Goal: Task Accomplishment & Management: Manage account settings

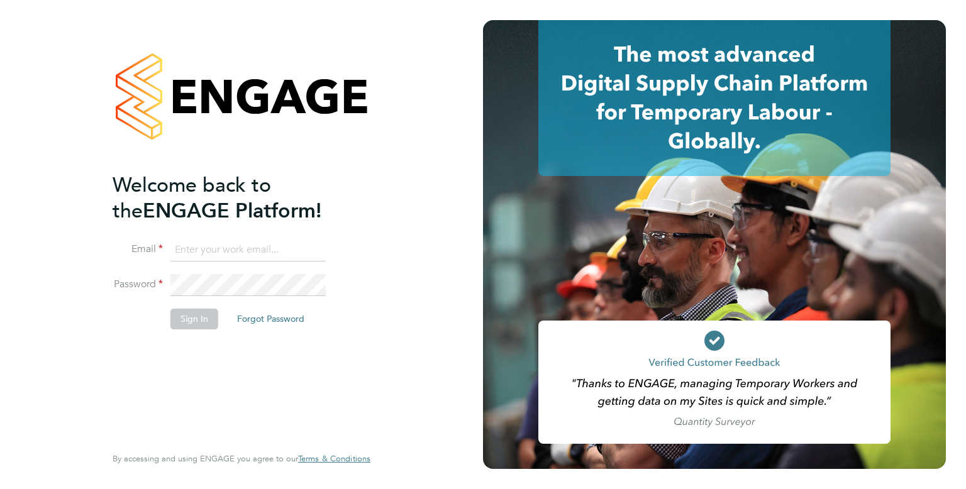
type input "[EMAIL_ADDRESS][DOMAIN_NAME]"
click at [201, 324] on button "Sign In" at bounding box center [194, 319] width 48 height 20
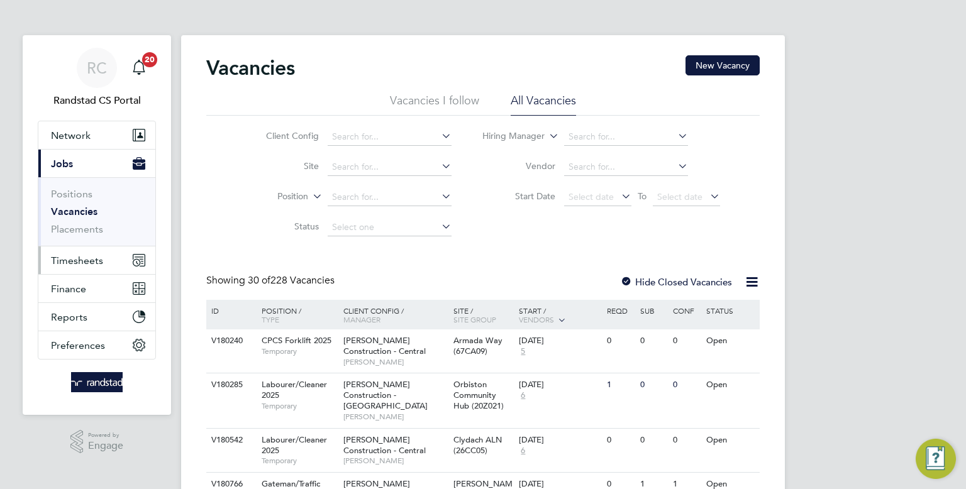
click at [89, 258] on span "Timesheets" at bounding box center [77, 261] width 52 height 12
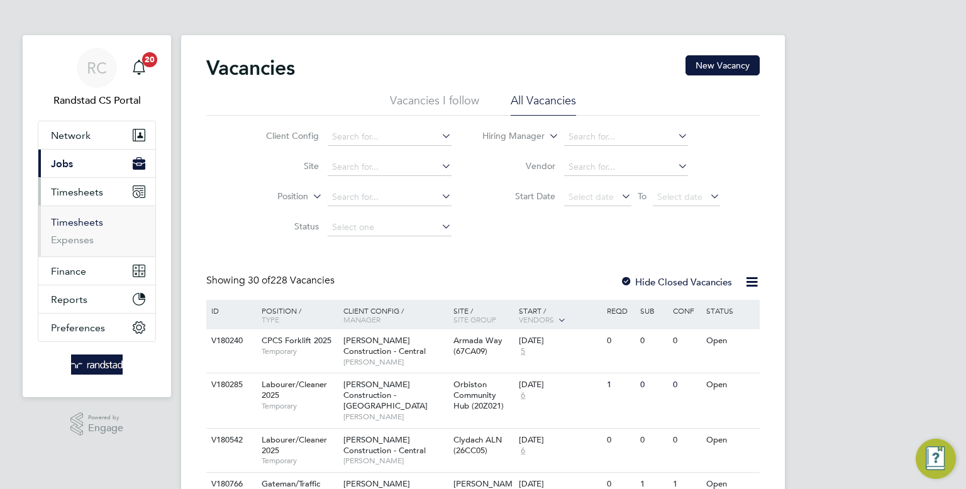
click at [70, 218] on link "Timesheets" at bounding box center [77, 222] width 52 height 12
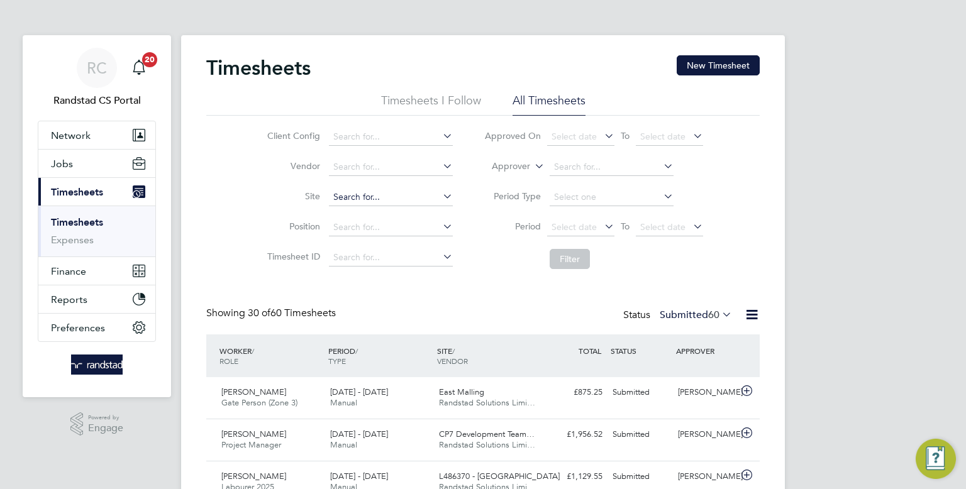
click at [348, 194] on input at bounding box center [391, 198] width 124 height 18
click at [288, 175] on li "Vendor" at bounding box center [358, 167] width 221 height 30
click at [113, 170] on button "Jobs" at bounding box center [96, 164] width 117 height 28
click at [750, 67] on button "New Timesheet" at bounding box center [718, 65] width 83 height 20
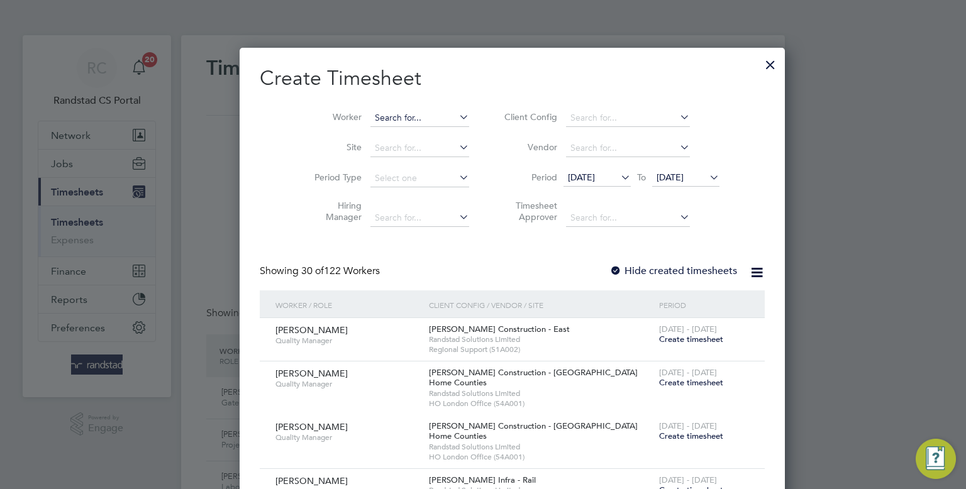
click at [414, 111] on input at bounding box center [419, 118] width 99 height 18
type input "m"
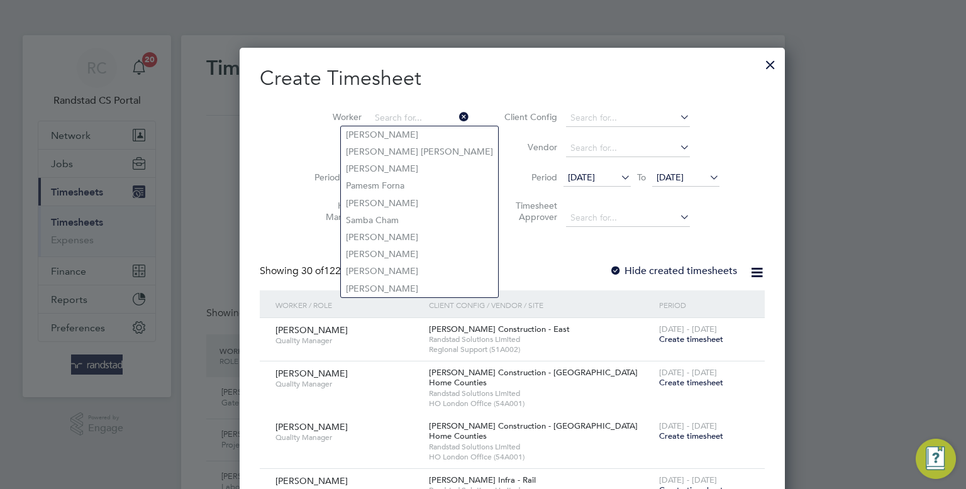
click at [759, 62] on div at bounding box center [770, 61] width 23 height 23
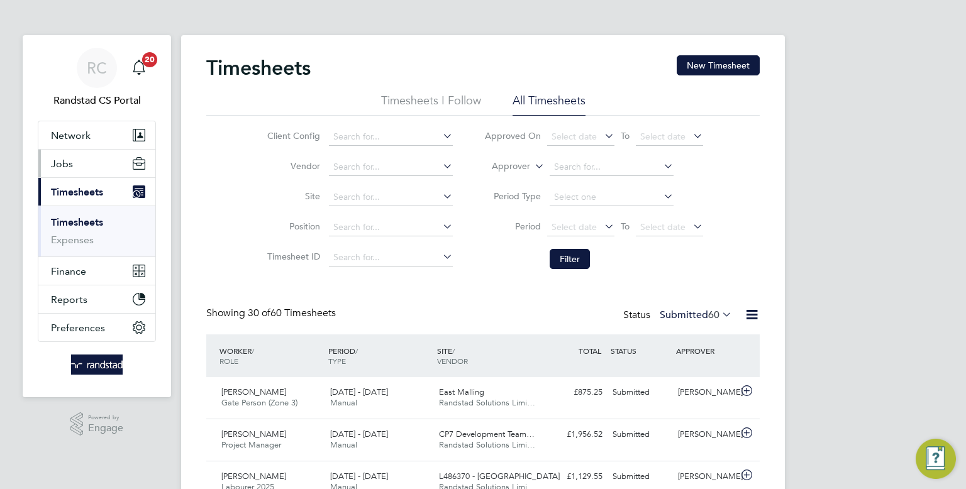
click at [80, 161] on button "Jobs" at bounding box center [96, 164] width 117 height 28
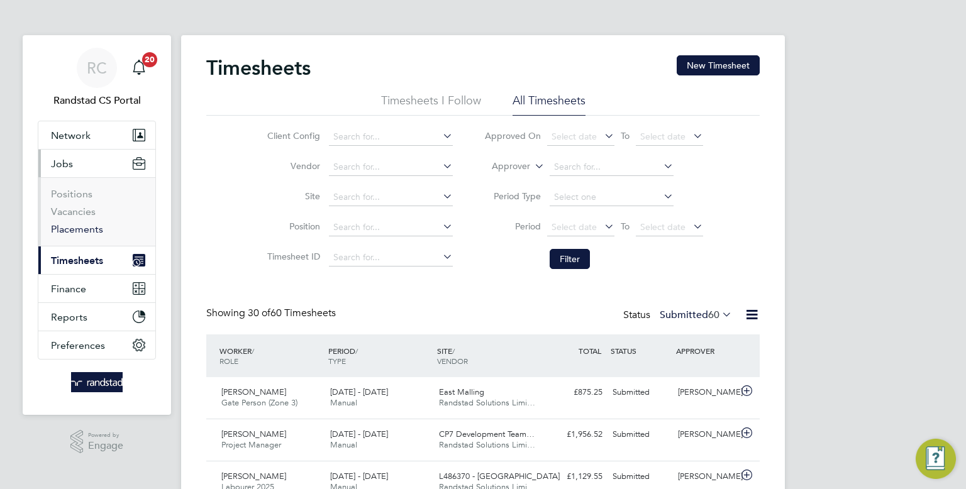
click at [67, 224] on link "Placements" at bounding box center [77, 229] width 52 height 12
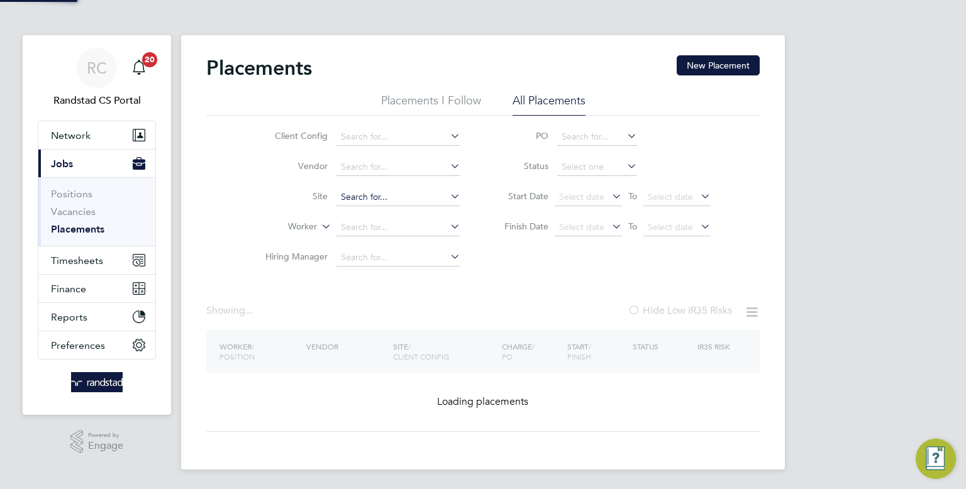
click at [357, 191] on input at bounding box center [398, 198] width 124 height 18
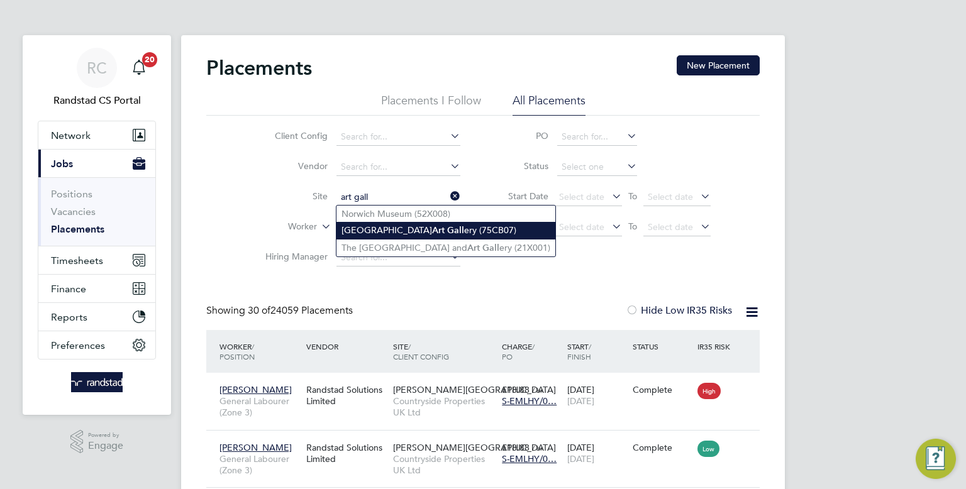
click at [373, 233] on li "Southampton Art Gall ery (75CB07)" at bounding box center [445, 230] width 219 height 17
type input "Southampton Art Gallery (75CB07)"
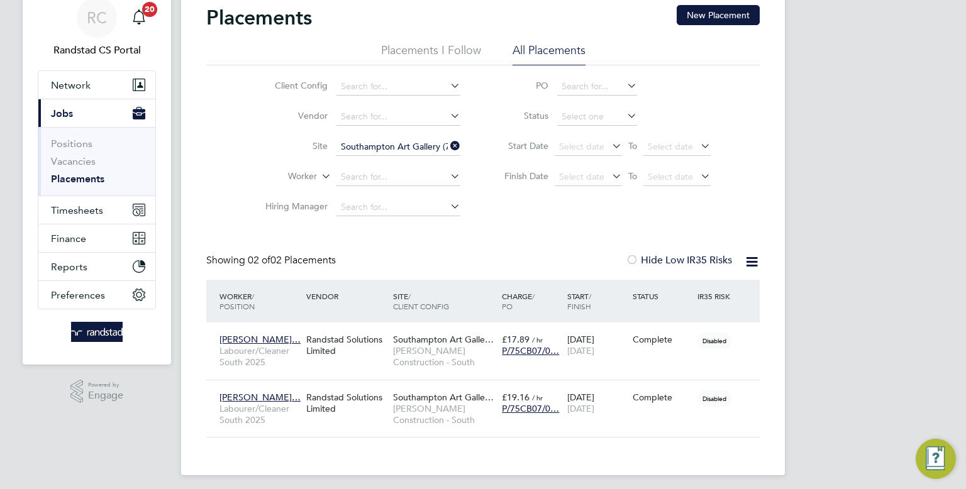
click at [102, 69] on app-nav-user-info "RC Randstad CS Portal Notifications 20" at bounding box center [97, 28] width 118 height 86
click at [97, 81] on button "Network" at bounding box center [96, 85] width 117 height 28
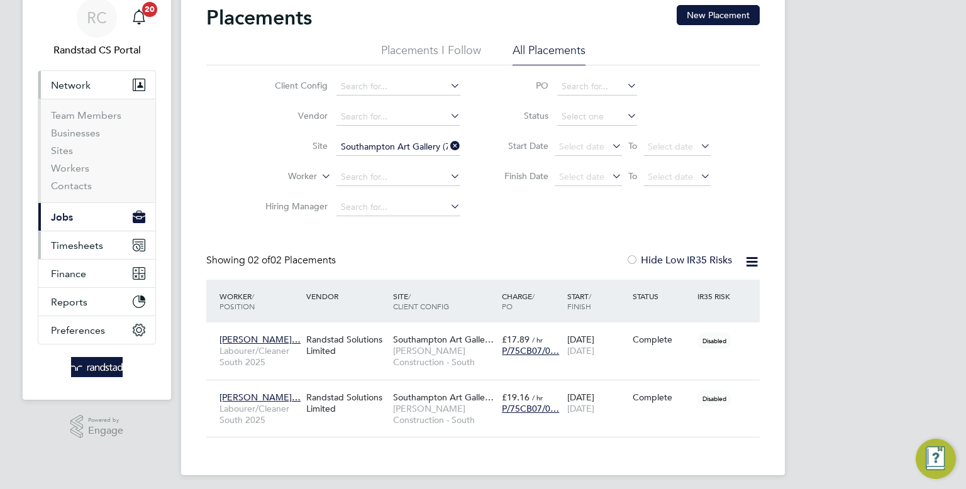
click at [79, 245] on span "Timesheets" at bounding box center [77, 246] width 52 height 12
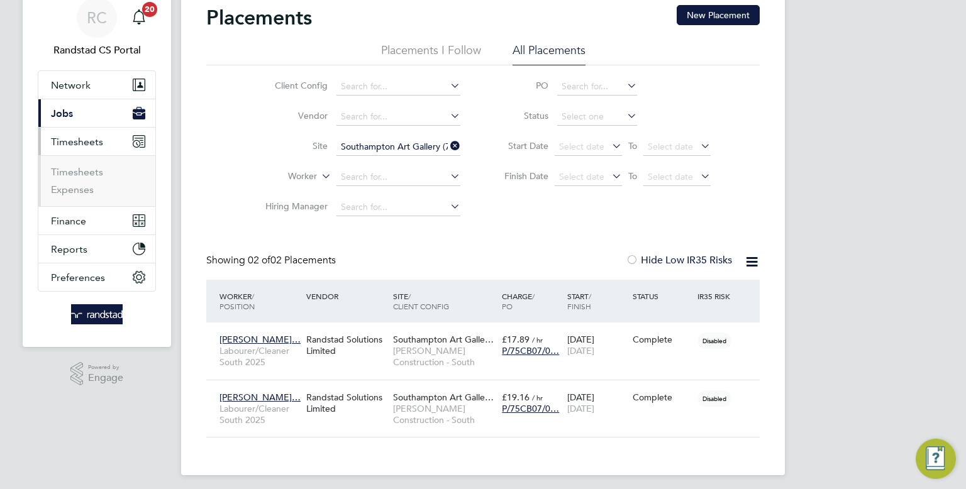
click at [91, 153] on button "Timesheets" at bounding box center [96, 142] width 117 height 28
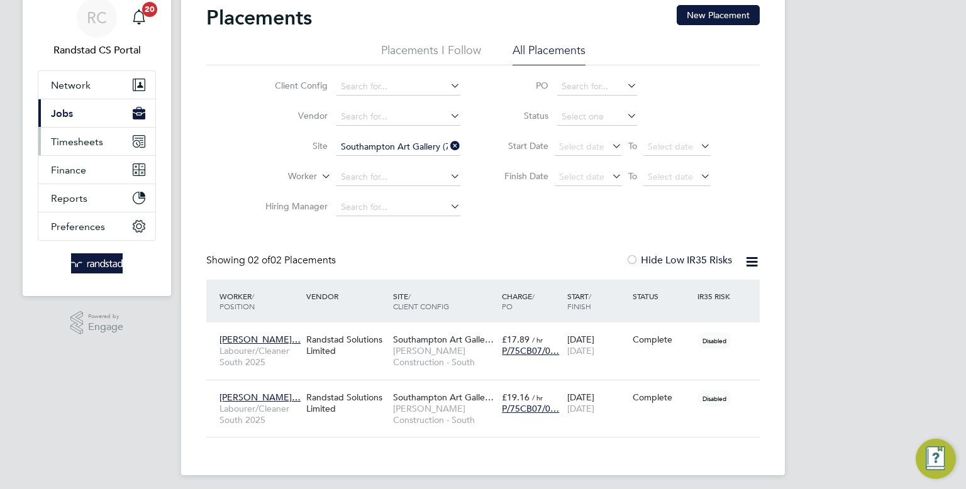
click at [85, 150] on button "Timesheets" at bounding box center [96, 142] width 117 height 28
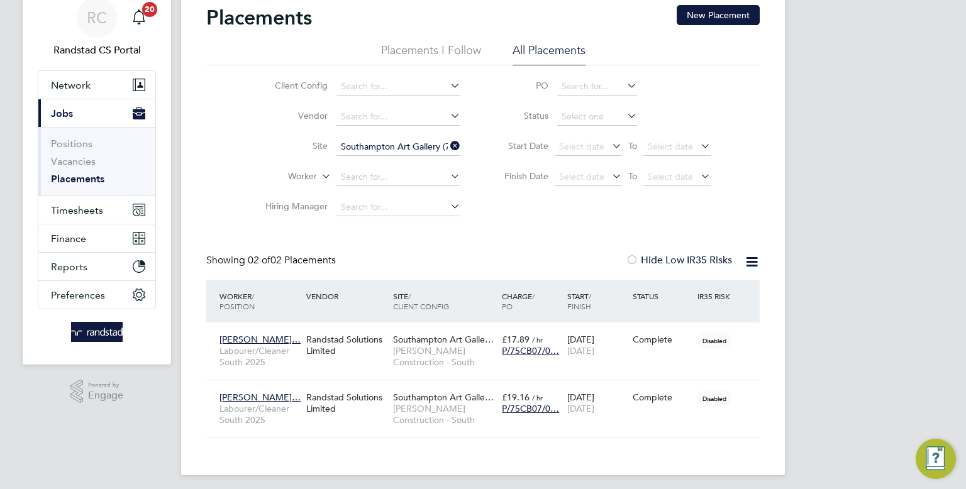
click at [448, 147] on icon at bounding box center [448, 146] width 0 height 18
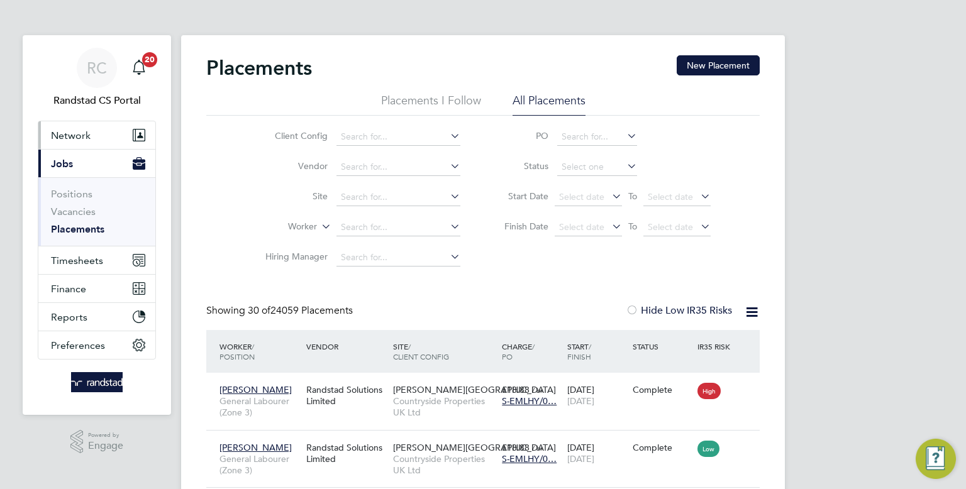
click at [66, 143] on button "Network" at bounding box center [96, 135] width 117 height 28
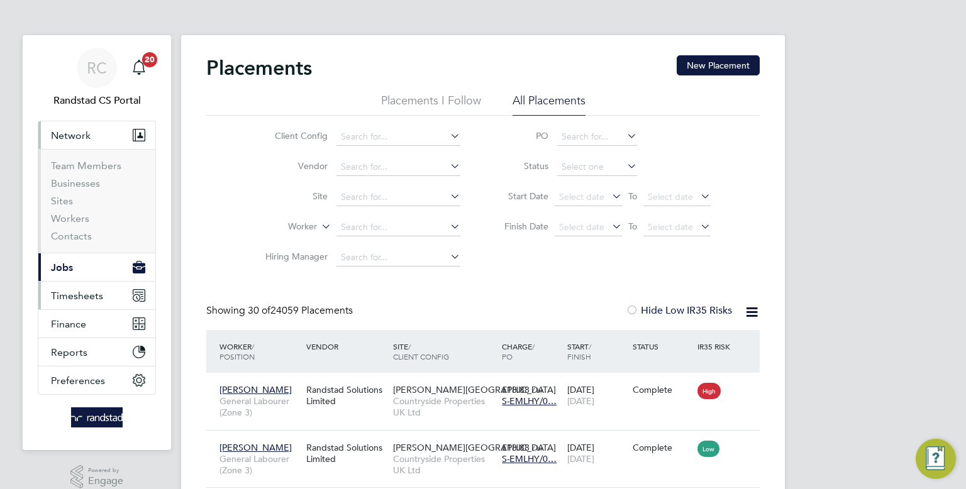
click at [80, 284] on button "Timesheets" at bounding box center [96, 296] width 117 height 28
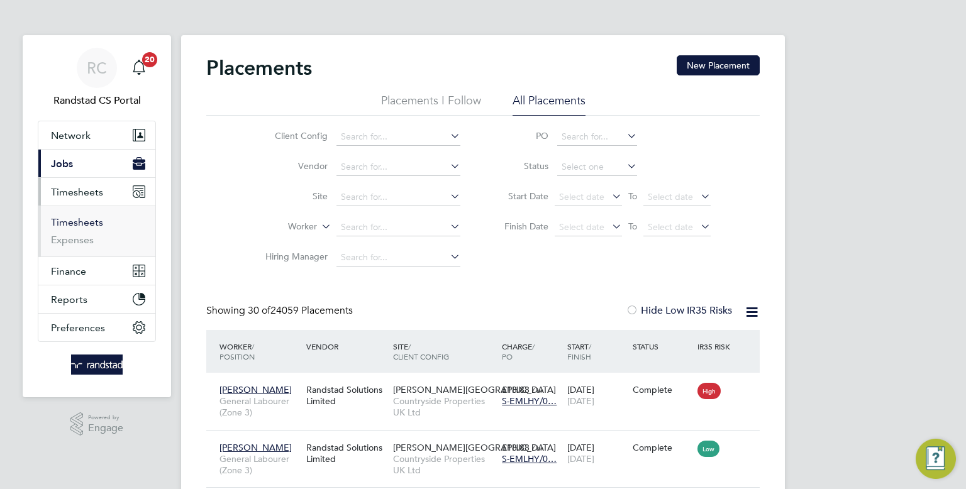
click at [65, 218] on link "Timesheets" at bounding box center [77, 222] width 52 height 12
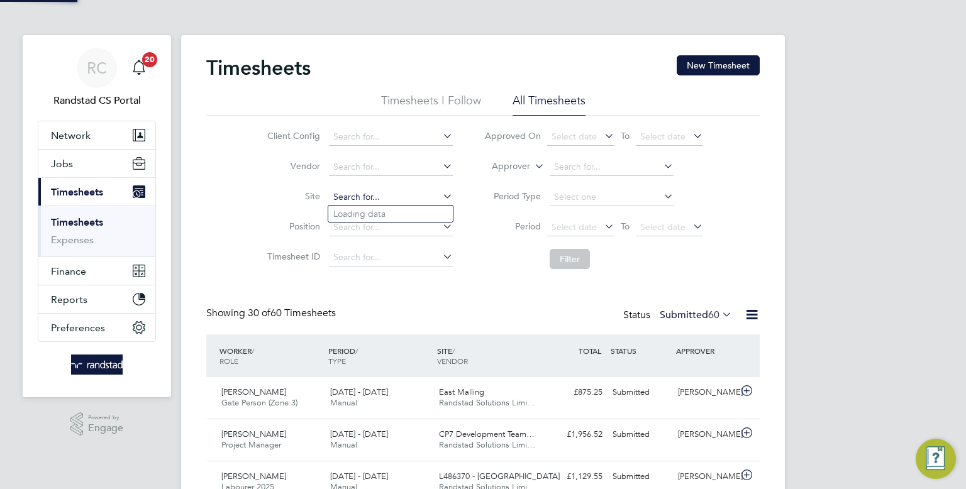
click at [368, 197] on input at bounding box center [391, 198] width 124 height 18
type input "myhill"
click at [97, 80] on div "RC" at bounding box center [97, 68] width 40 height 40
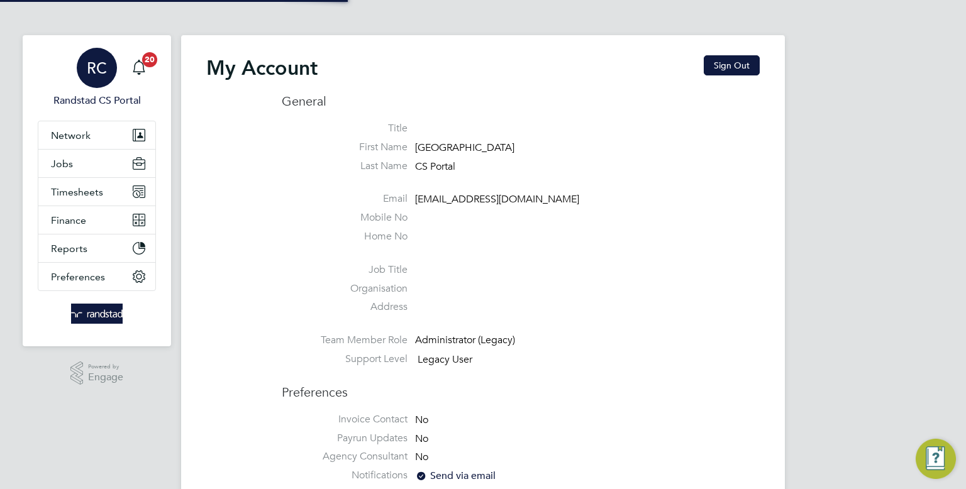
type input "cscportals@randstadcpe.com"
click at [729, 75] on button "Sign Out" at bounding box center [732, 65] width 56 height 20
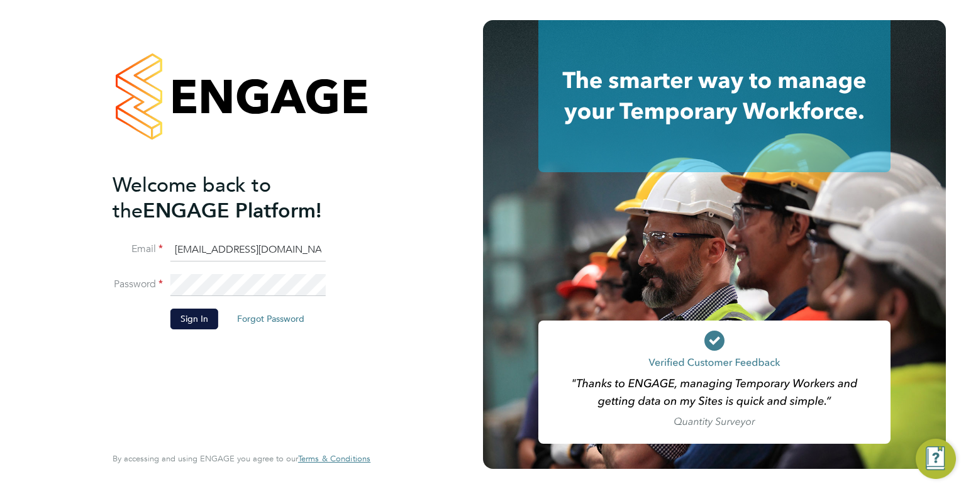
click at [293, 243] on input "cscportals@randstadcpe.com" at bounding box center [247, 250] width 155 height 23
type input "emma.wells@randstad.co.uk"
click at [202, 328] on li "Sign In Forgot Password" at bounding box center [235, 325] width 245 height 33
click at [201, 328] on button "Sign In" at bounding box center [194, 319] width 48 height 20
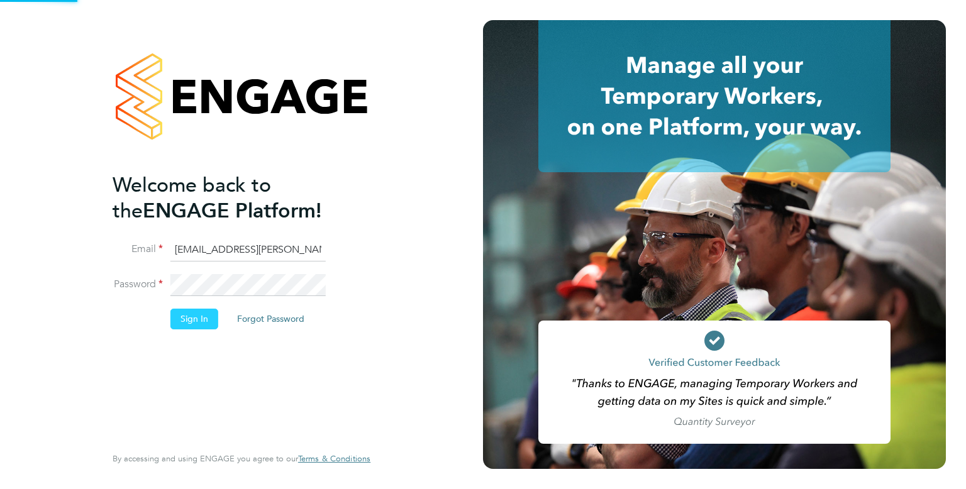
click at [199, 325] on button "Sign In" at bounding box center [194, 319] width 48 height 20
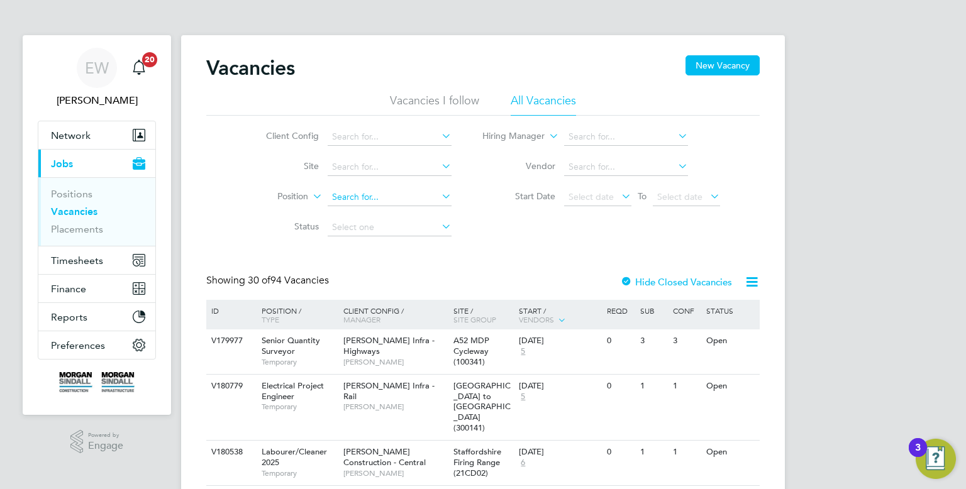
click at [385, 193] on input at bounding box center [390, 198] width 124 height 18
click at [270, 180] on li "Site" at bounding box center [349, 167] width 236 height 30
click at [75, 226] on link "Placements" at bounding box center [77, 229] width 52 height 12
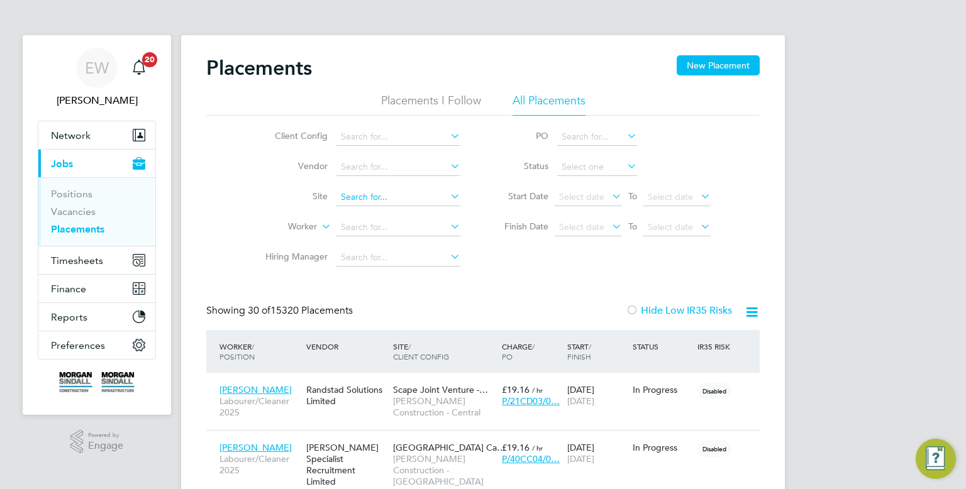
click at [361, 196] on input at bounding box center [398, 198] width 124 height 18
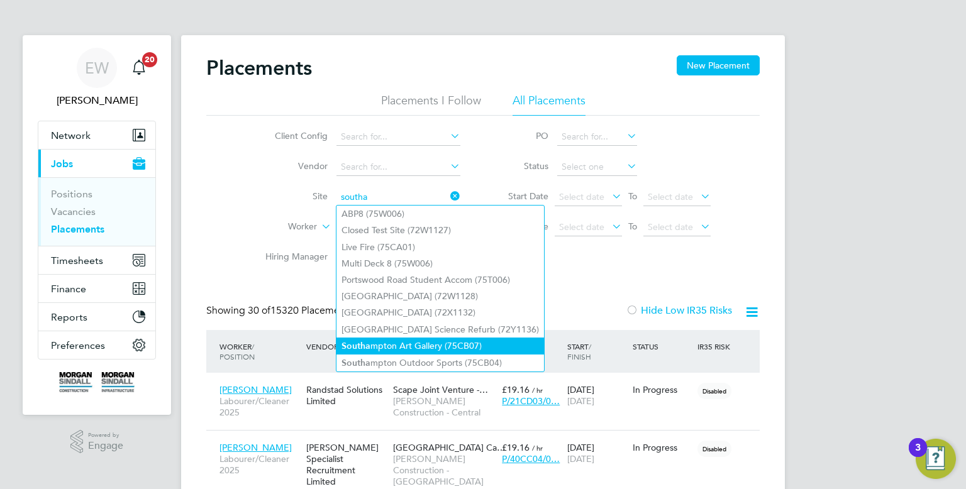
click at [446, 346] on li "Southa mpton Art Gallery (75CB07)" at bounding box center [439, 346] width 207 height 17
type input "Southampton Art Gallery (75CB07)"
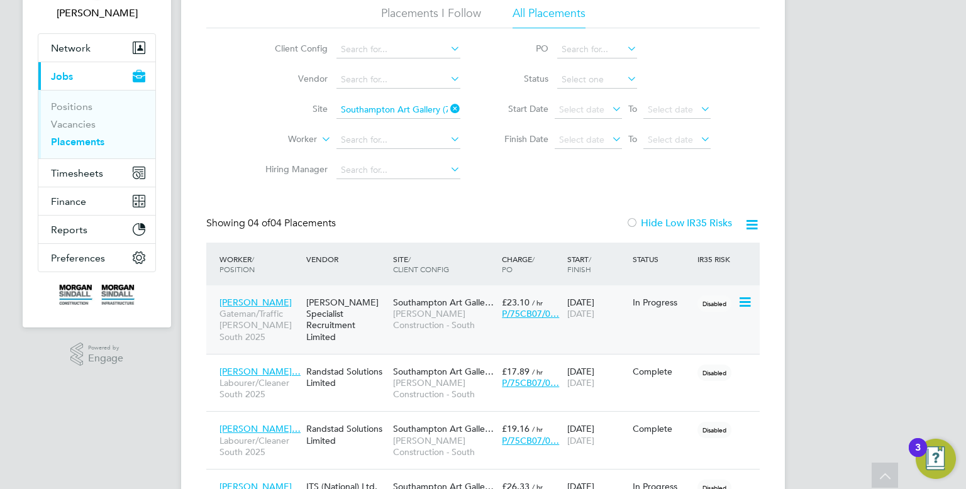
click at [341, 310] on div "Hays Specialist Recruitment Limited" at bounding box center [346, 319] width 87 height 58
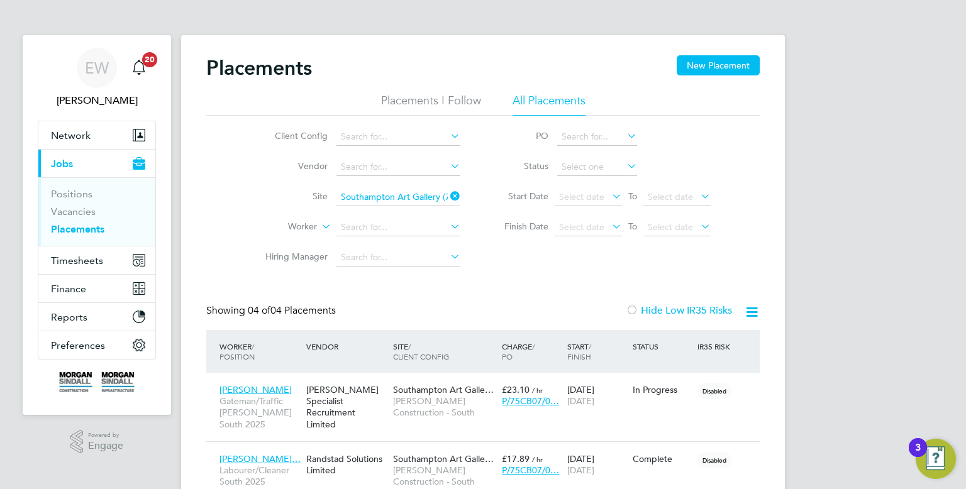
click at [69, 226] on link "Placements" at bounding box center [77, 229] width 53 height 12
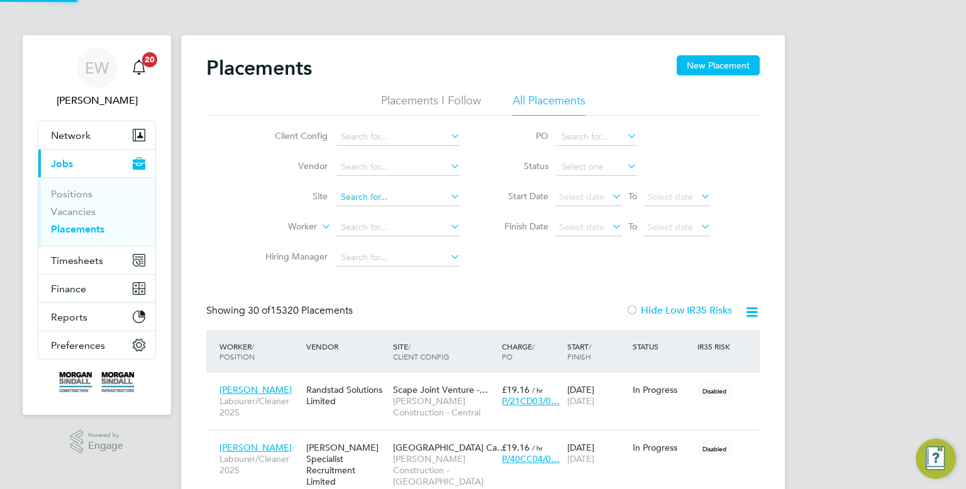
click at [358, 193] on input at bounding box center [398, 198] width 124 height 18
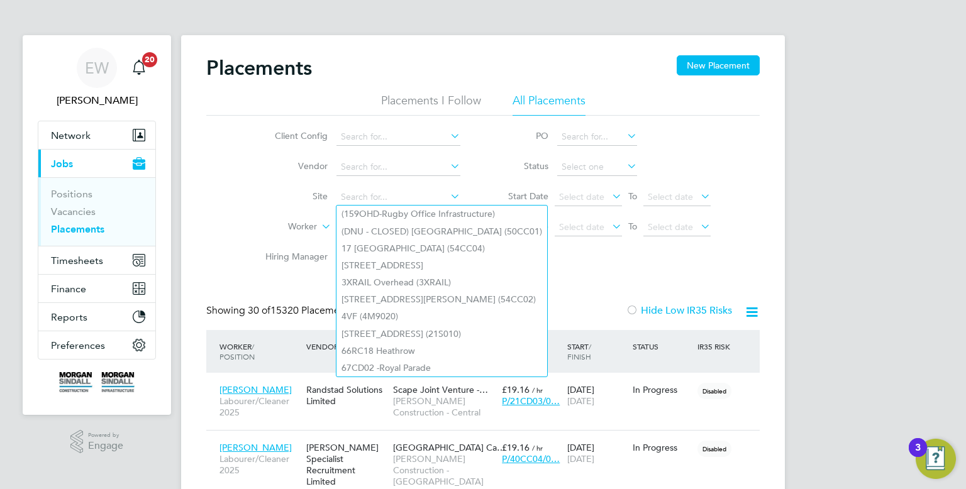
click at [87, 118] on app-nav-user-info "EW Emma Wells Notifications 20" at bounding box center [97, 78] width 118 height 86
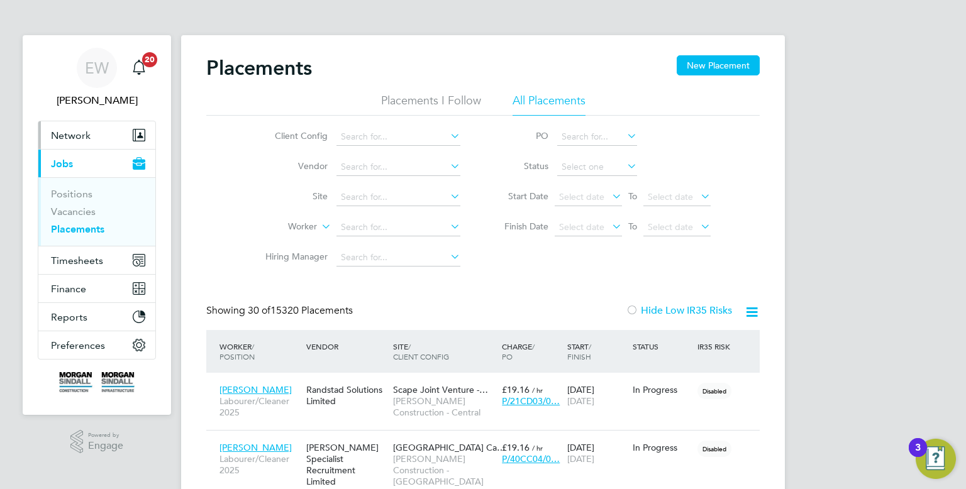
click at [86, 123] on button "Network" at bounding box center [96, 135] width 117 height 28
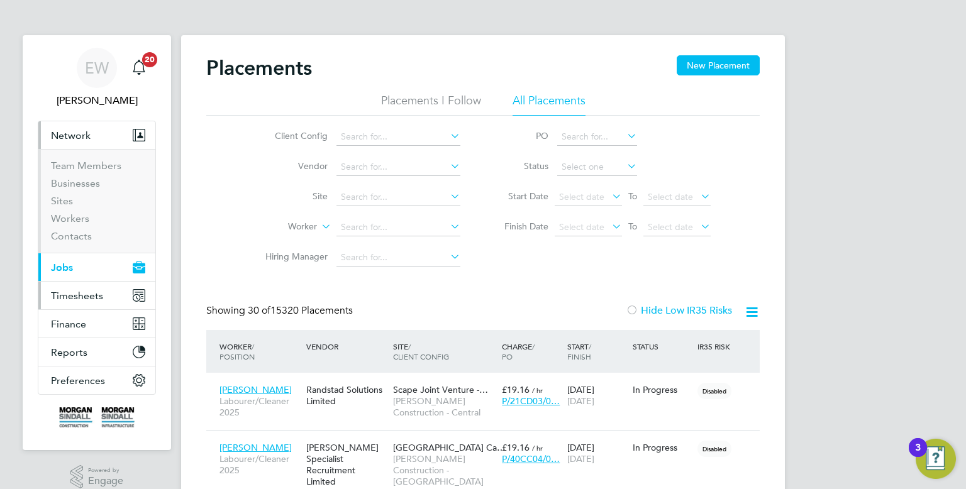
click at [93, 291] on span "Timesheets" at bounding box center [77, 296] width 52 height 12
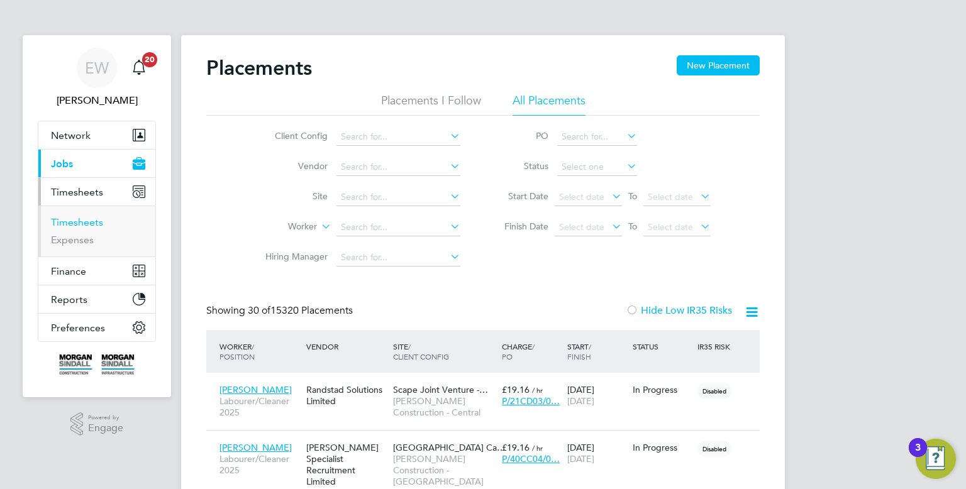
click at [82, 225] on link "Timesheets" at bounding box center [77, 222] width 52 height 12
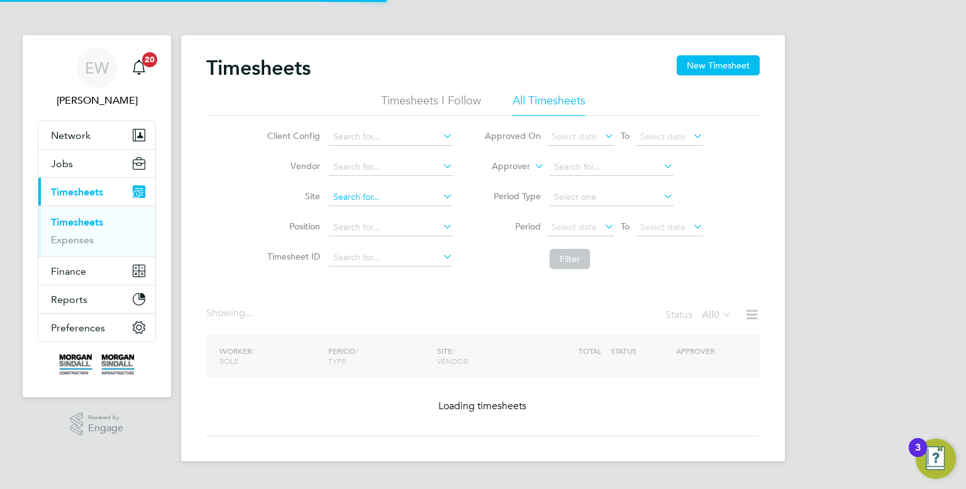
click at [370, 196] on input at bounding box center [391, 198] width 124 height 18
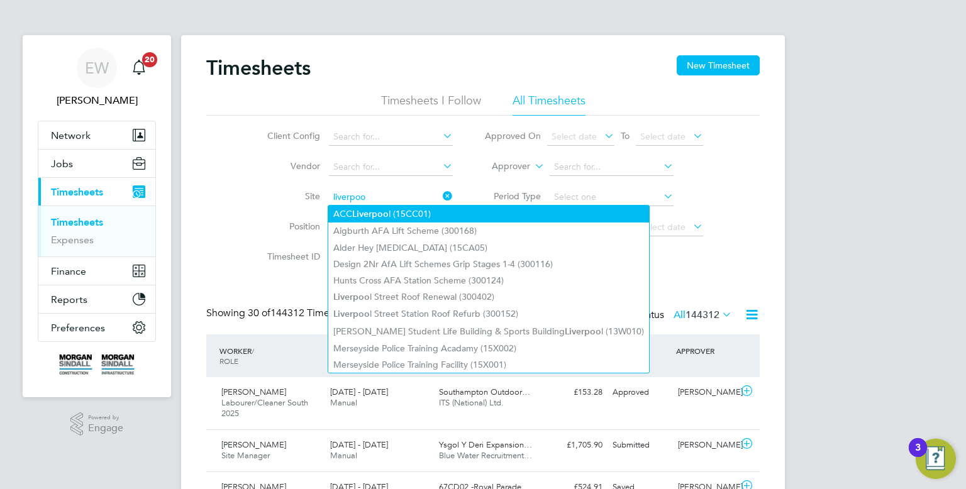
click at [357, 213] on b "Liverpoo" at bounding box center [370, 214] width 36 height 11
type input "ACC Liverpool (15CC01)"
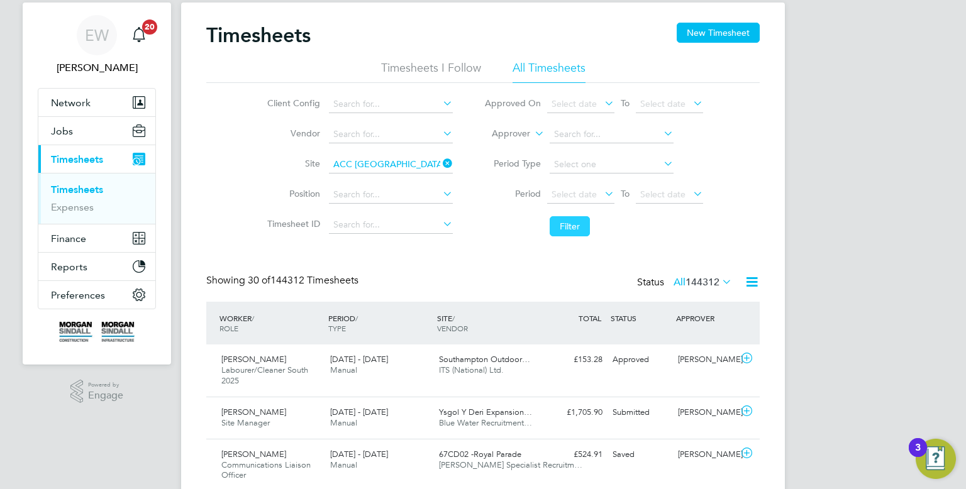
click at [584, 233] on button "Filter" at bounding box center [570, 226] width 40 height 20
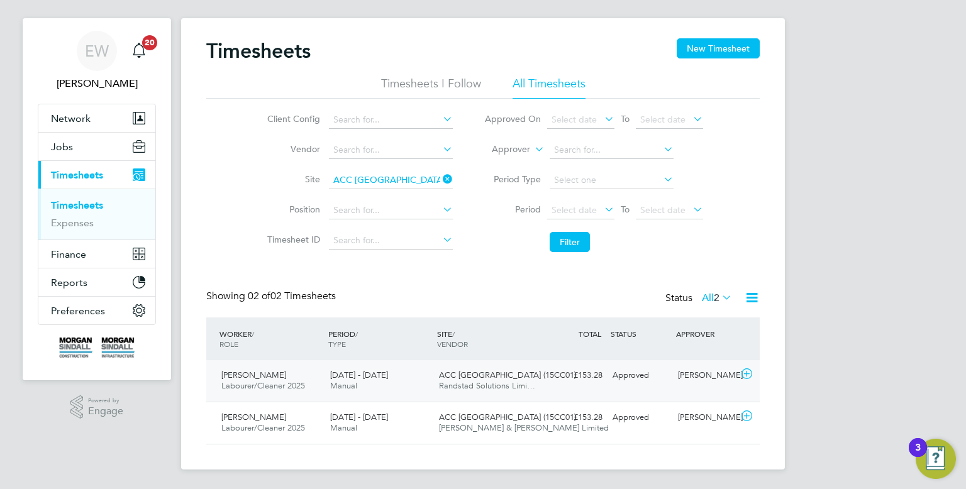
click at [530, 380] on div "ACC Liverpool (15CC01) Randstad Solutions Limi…" at bounding box center [488, 380] width 109 height 31
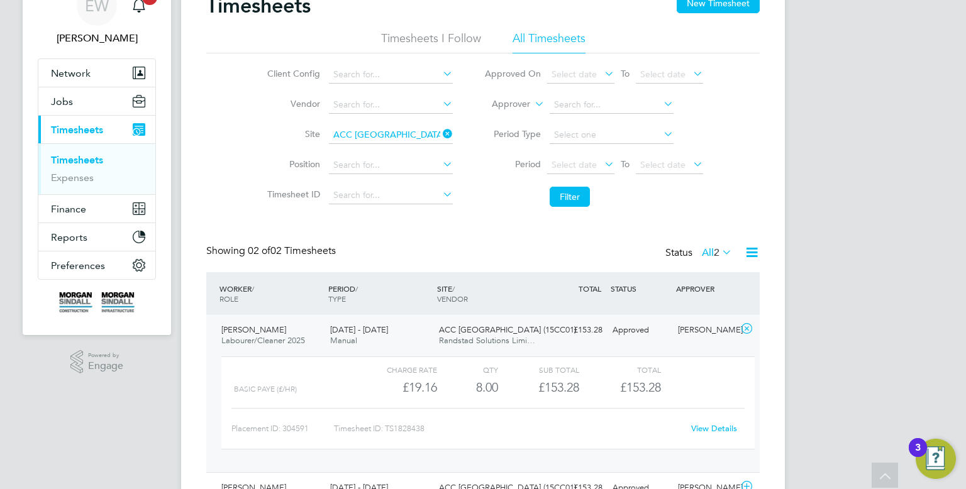
click at [440, 133] on icon at bounding box center [440, 134] width 0 height 18
click at [395, 130] on input at bounding box center [391, 135] width 124 height 18
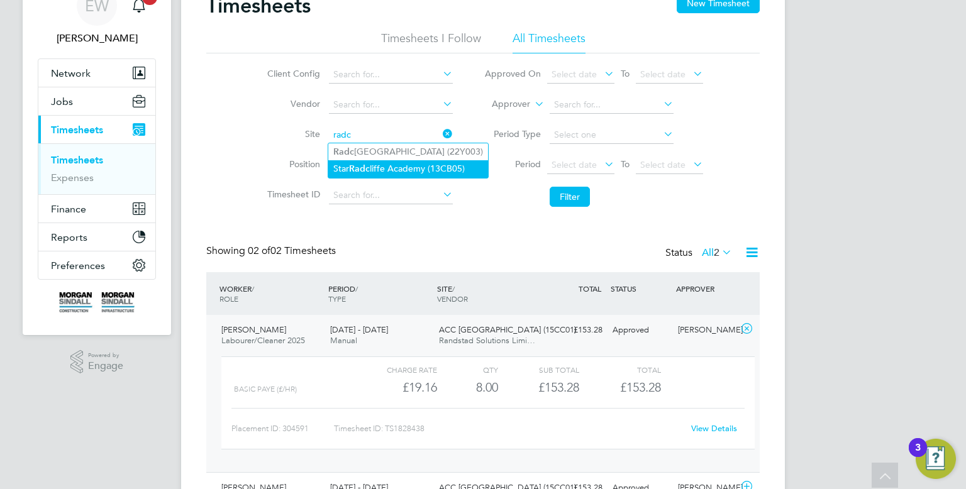
click at [388, 161] on li "Star Radc liffe Academy (13CB05)" at bounding box center [408, 168] width 160 height 17
type input "Star Radcliffe Academy (13CB05)"
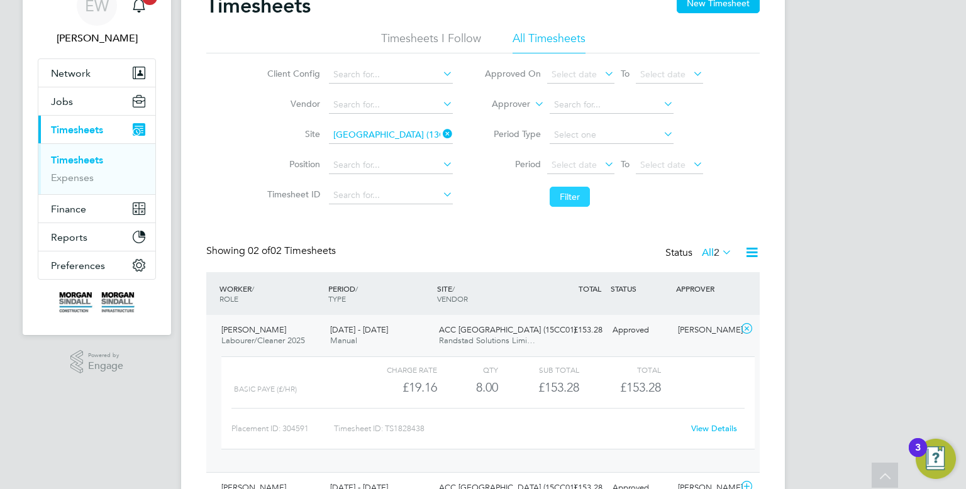
click at [571, 194] on button "Filter" at bounding box center [570, 197] width 40 height 20
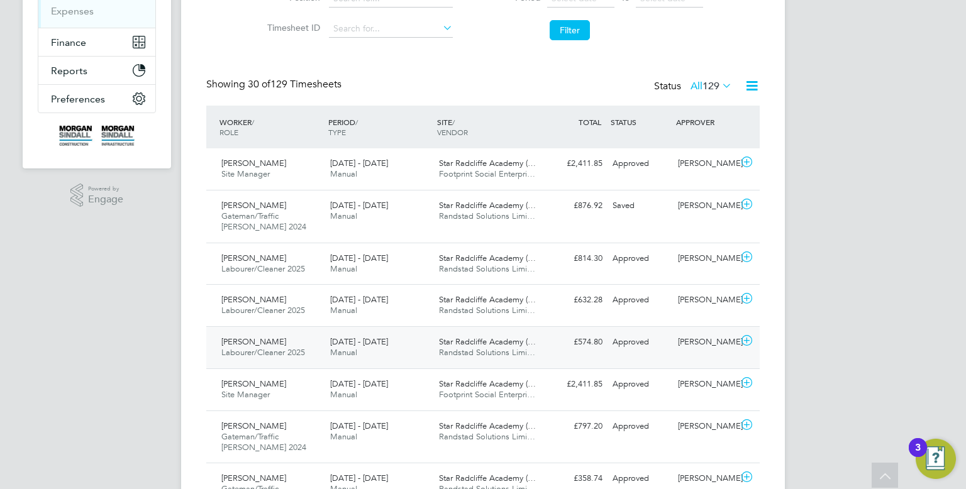
click at [479, 350] on span "Randstad Solutions Limi…" at bounding box center [487, 352] width 96 height 11
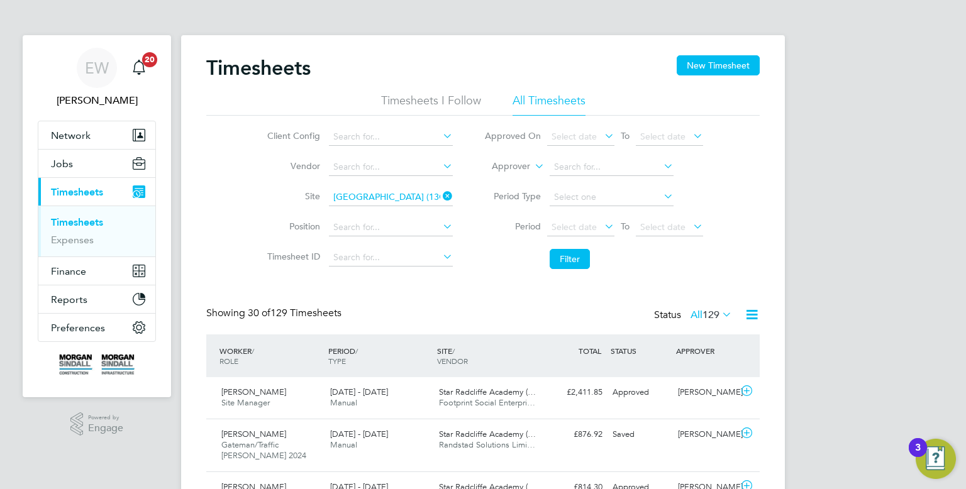
click at [440, 199] on icon at bounding box center [440, 196] width 0 height 18
click at [388, 191] on input at bounding box center [391, 198] width 124 height 18
type input "apleon"
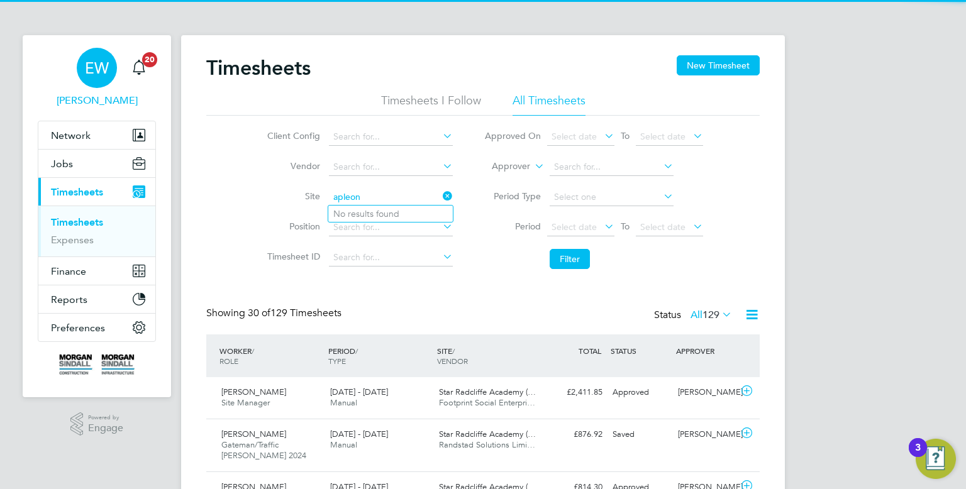
click at [118, 70] on link "EW Emma Wells" at bounding box center [97, 78] width 118 height 60
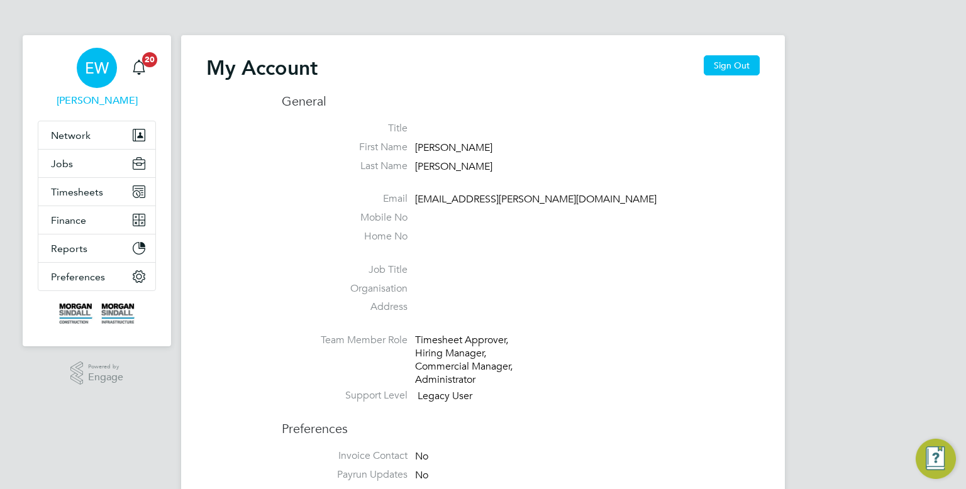
type input "emma.wells@randstad.co.uk"
click at [753, 67] on button "Sign Out" at bounding box center [732, 65] width 56 height 20
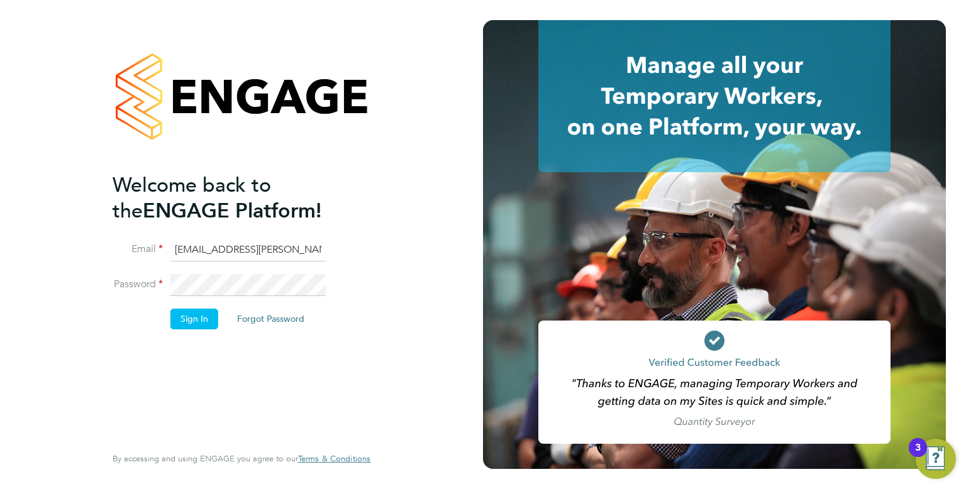
click at [251, 253] on input "emma.wells@randstad.co.uk" at bounding box center [247, 250] width 155 height 23
type input "cscportals@randstadcpe.com"
click at [177, 310] on button "Sign In" at bounding box center [194, 319] width 48 height 20
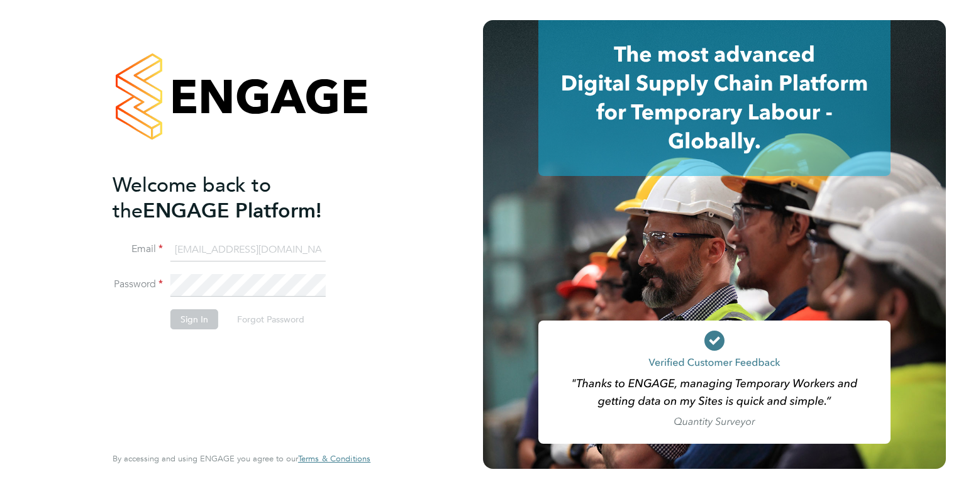
click at [187, 321] on button "Sign In" at bounding box center [194, 319] width 48 height 20
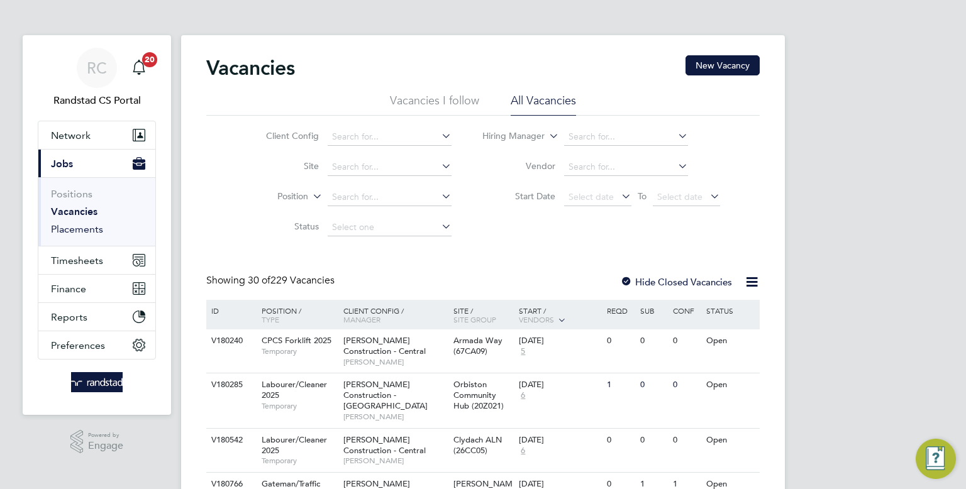
click at [82, 228] on link "Placements" at bounding box center [77, 229] width 52 height 12
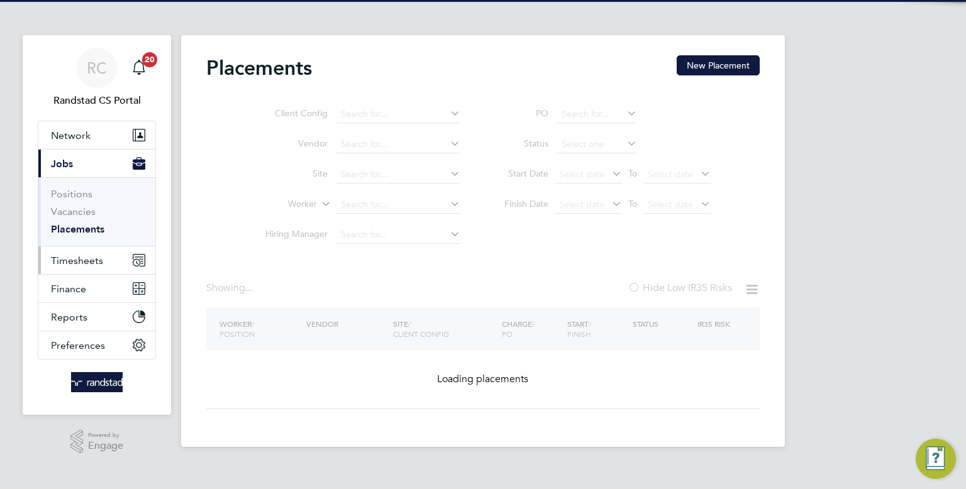
click at [81, 256] on span "Timesheets" at bounding box center [77, 261] width 52 height 12
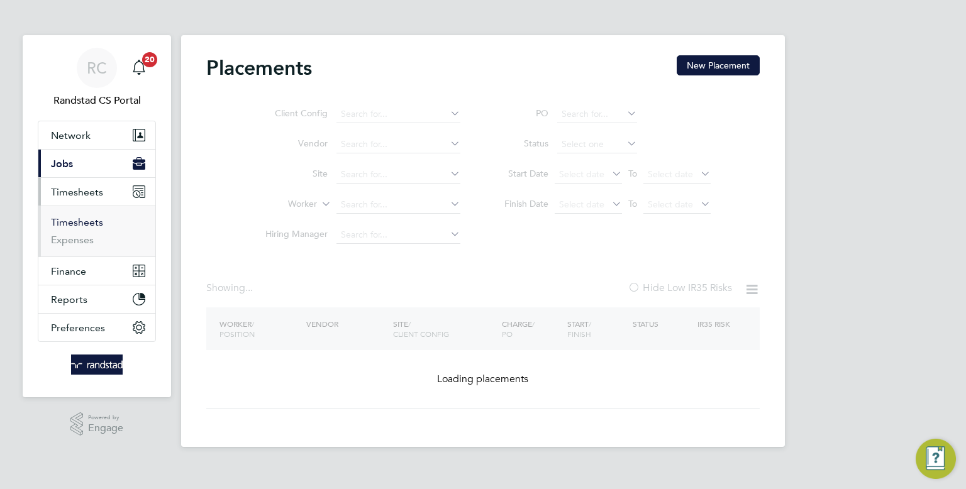
click at [92, 224] on link "Timesheets" at bounding box center [77, 222] width 52 height 12
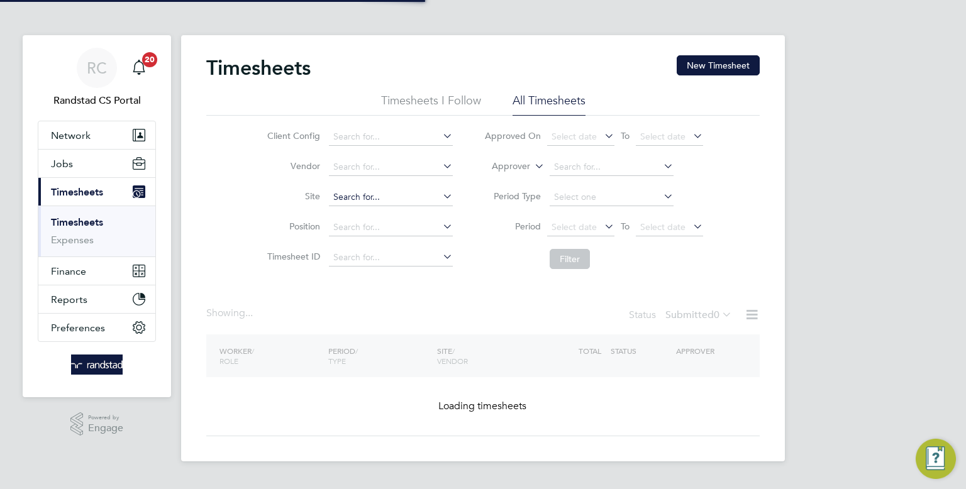
click at [339, 195] on input at bounding box center [391, 198] width 124 height 18
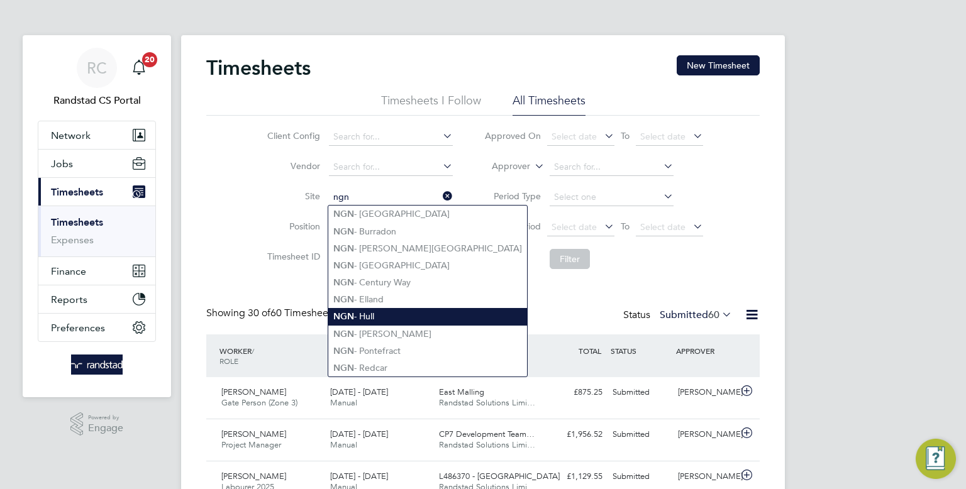
click at [372, 314] on li "NGN - Hull" at bounding box center [427, 316] width 199 height 17
type input "NGN - Hull"
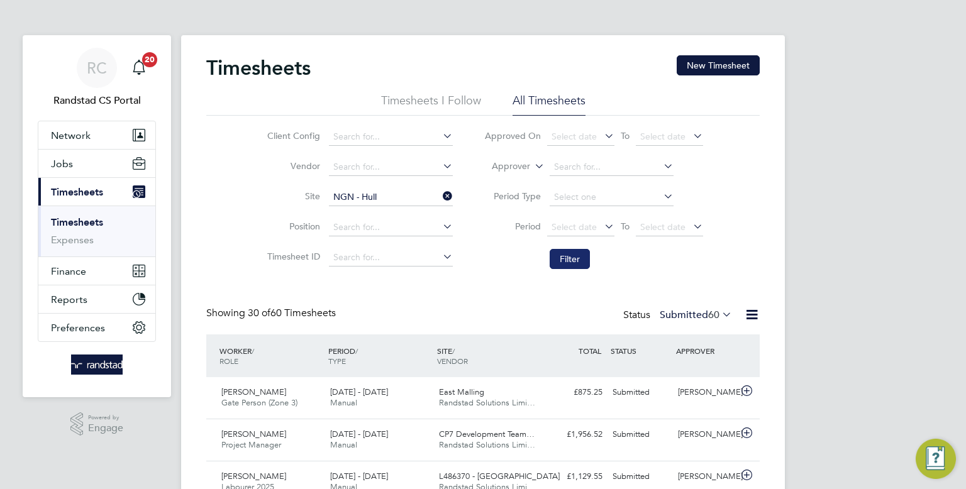
click at [573, 251] on button "Filter" at bounding box center [570, 259] width 40 height 20
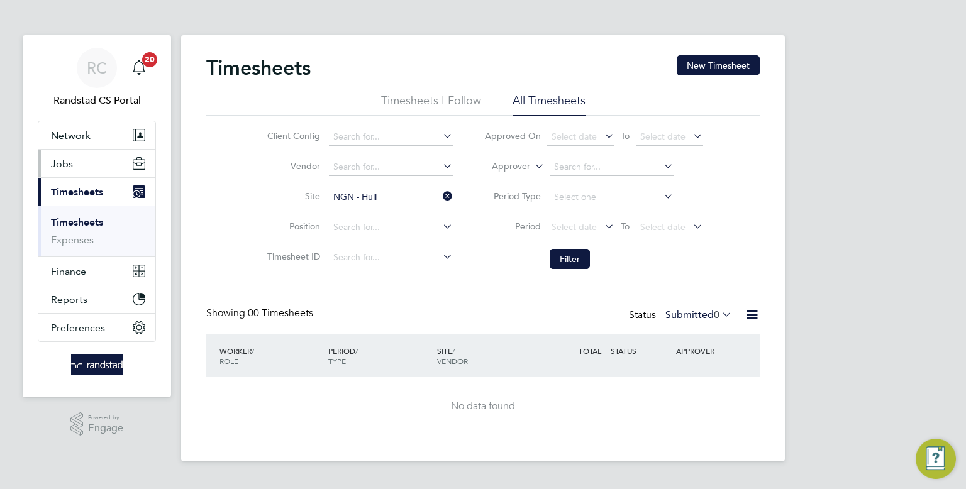
click at [79, 172] on button "Jobs" at bounding box center [96, 164] width 117 height 28
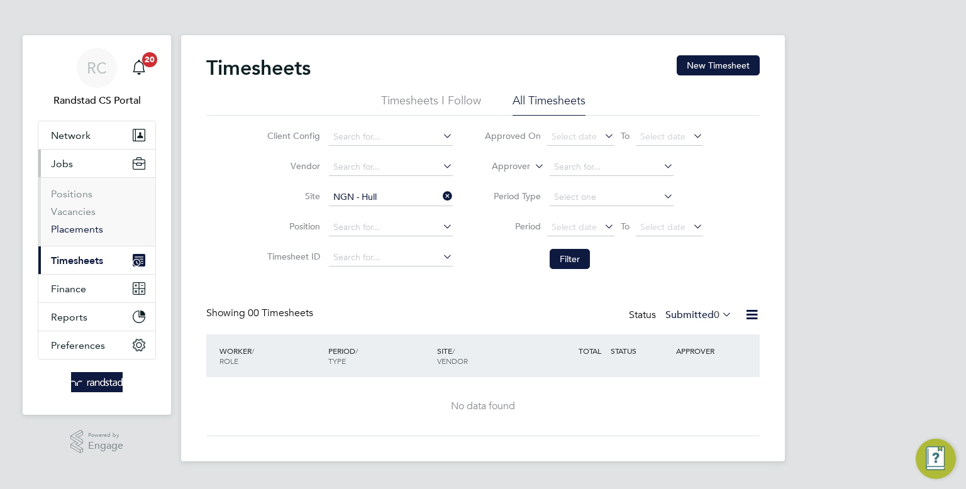
click at [68, 232] on link "Placements" at bounding box center [77, 229] width 52 height 12
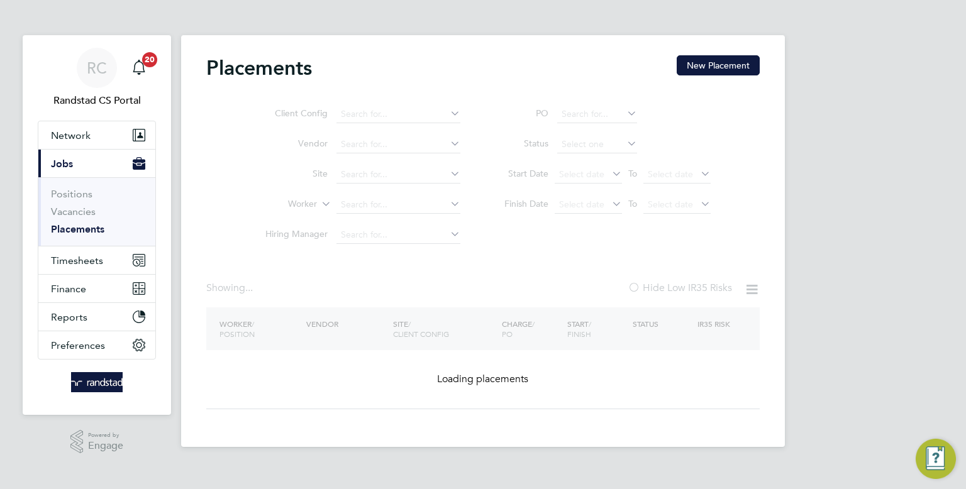
click at [348, 170] on ul "Client Config Vendor Site Worker Hiring Manager" at bounding box center [358, 174] width 236 height 151
click at [353, 172] on ul "Client Config Vendor Site Worker Hiring Manager" at bounding box center [358, 174] width 236 height 151
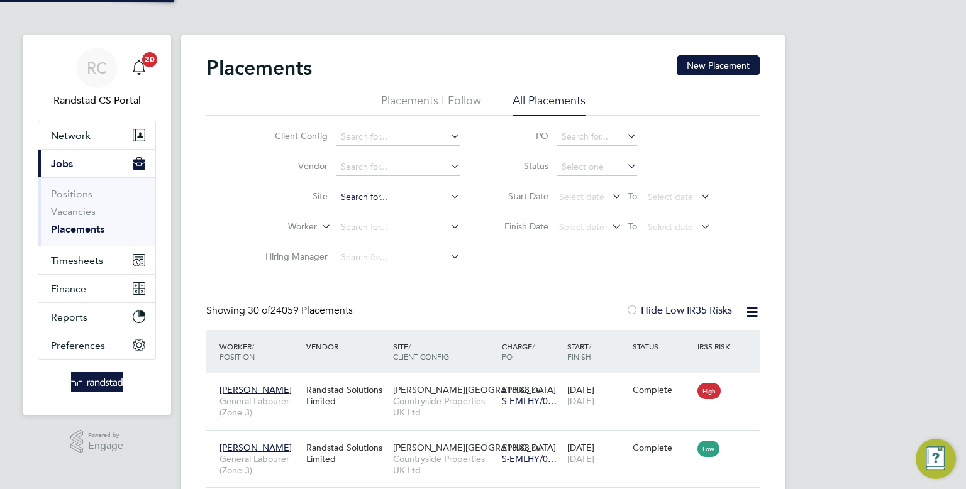
click at [352, 193] on input at bounding box center [398, 198] width 124 height 18
click at [355, 228] on input at bounding box center [398, 228] width 124 height 18
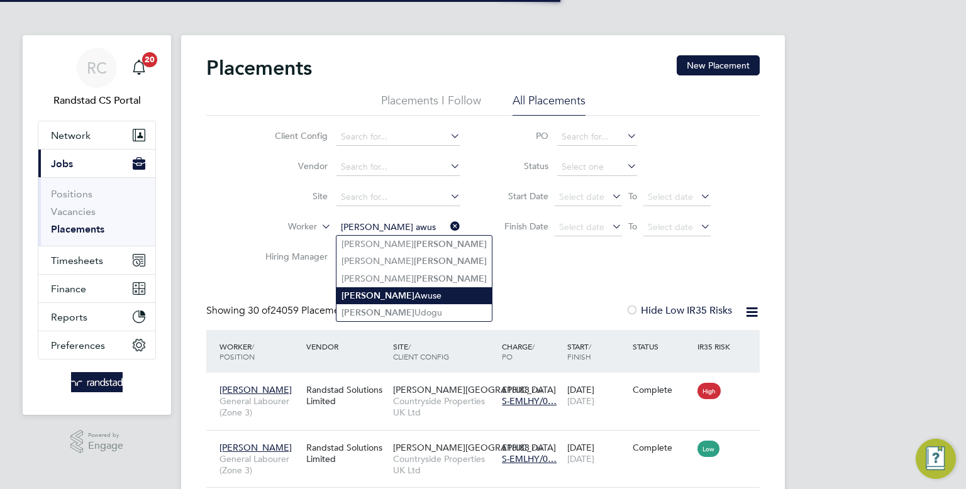
click at [358, 295] on b "[PERSON_NAME]" at bounding box center [377, 295] width 73 height 11
type input "[PERSON_NAME] Awuse"
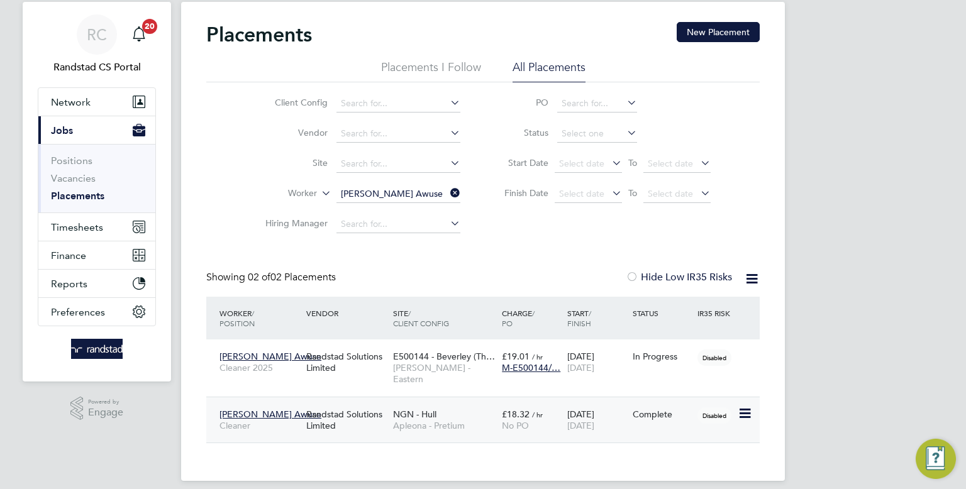
click at [641, 408] on div "Complete" at bounding box center [661, 414] width 65 height 24
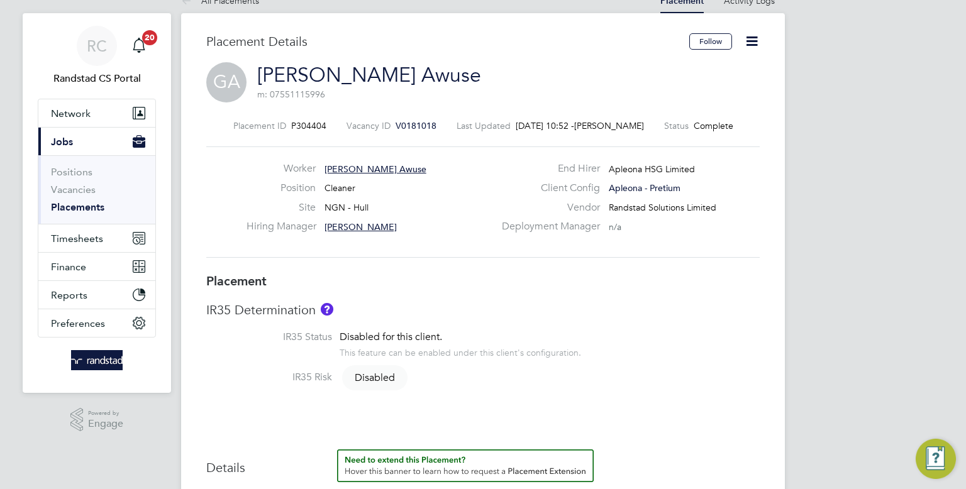
scroll to position [25, 0]
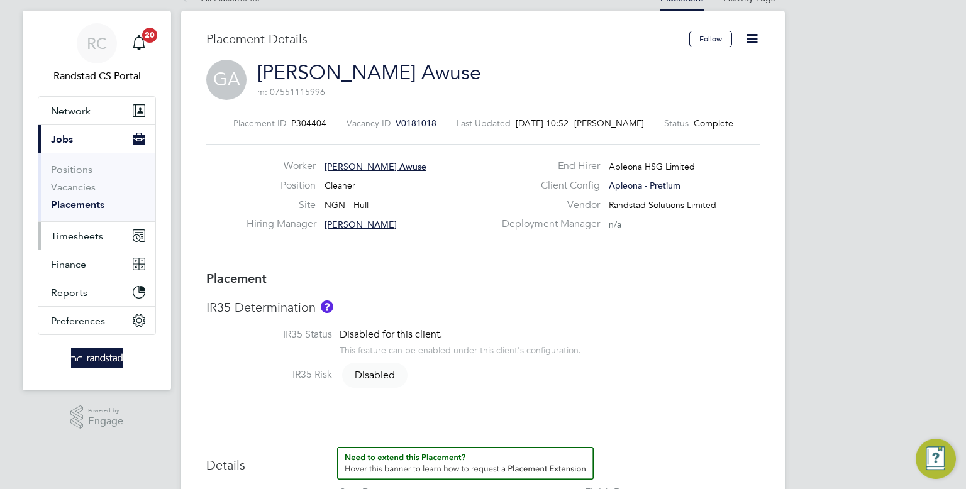
click at [74, 241] on button "Timesheets" at bounding box center [96, 236] width 117 height 28
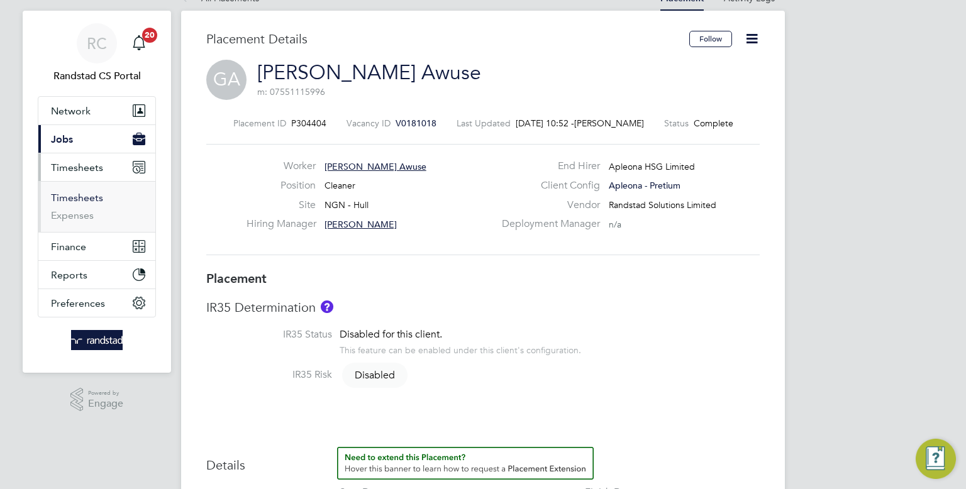
click at [100, 196] on link "Timesheets" at bounding box center [77, 198] width 52 height 12
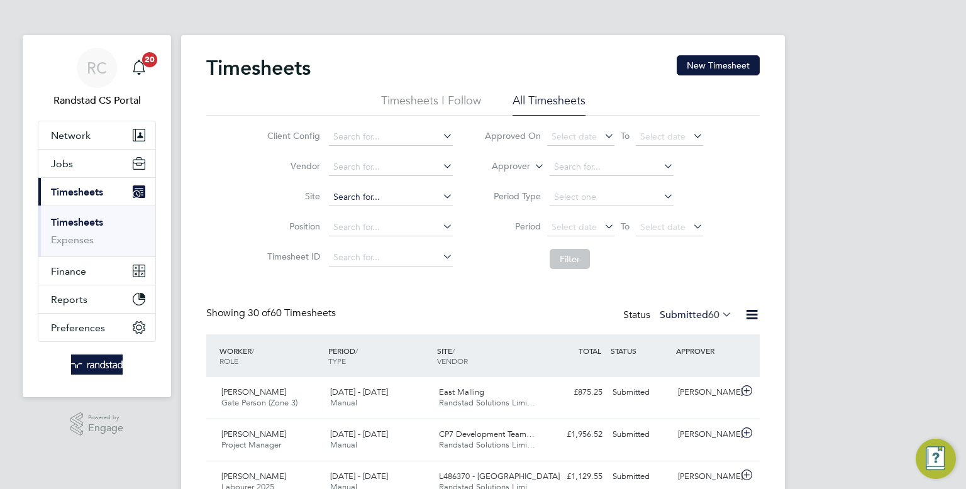
click at [361, 191] on input at bounding box center [391, 198] width 124 height 18
type input "n"
type input "m"
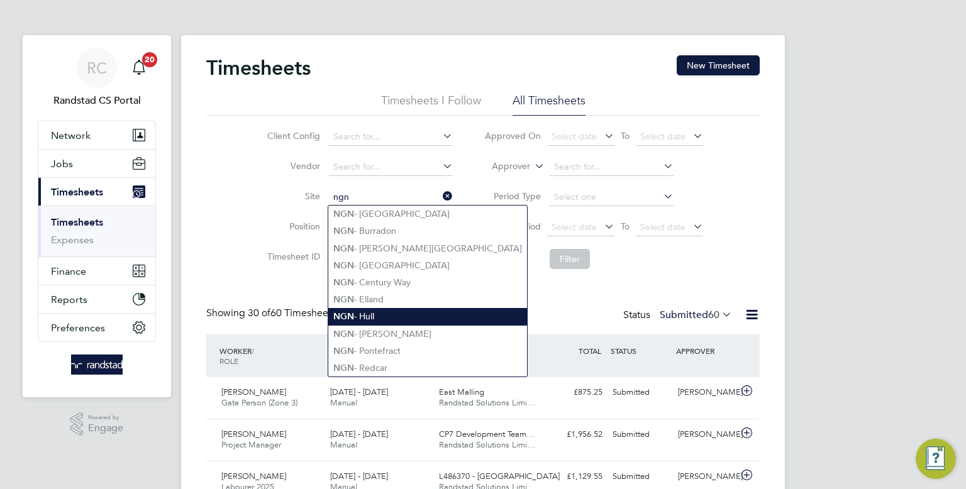
click at [387, 309] on li "NGN - Hull" at bounding box center [427, 316] width 199 height 17
type input "NGN - Hull"
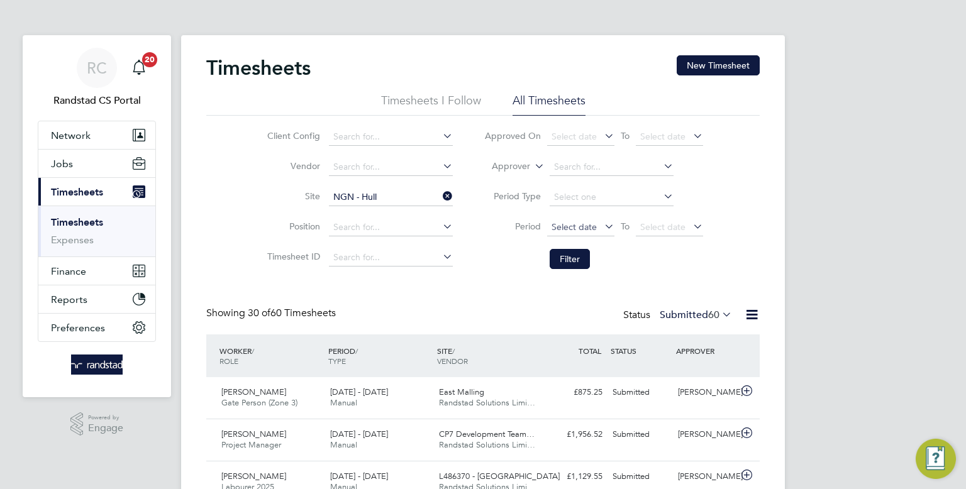
click at [573, 230] on span "Select date" at bounding box center [573, 226] width 45 height 11
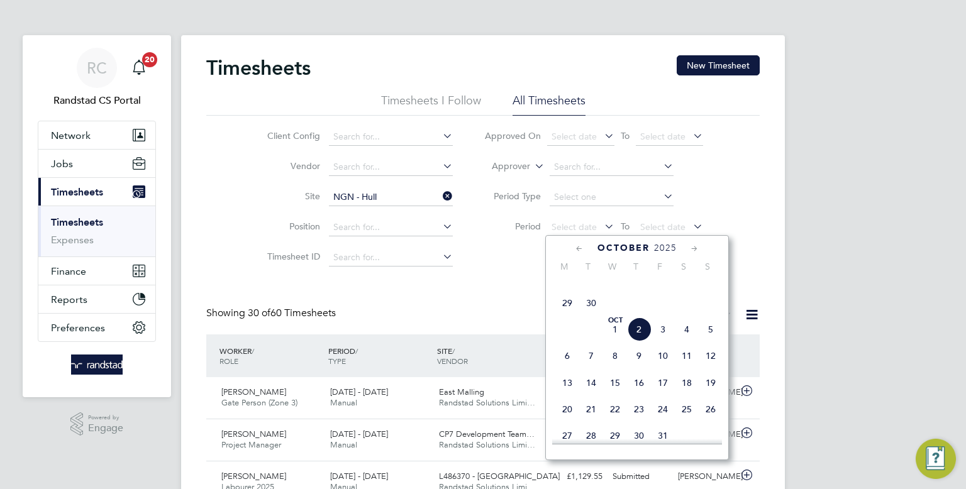
click at [565, 289] on span "22" at bounding box center [567, 277] width 24 height 24
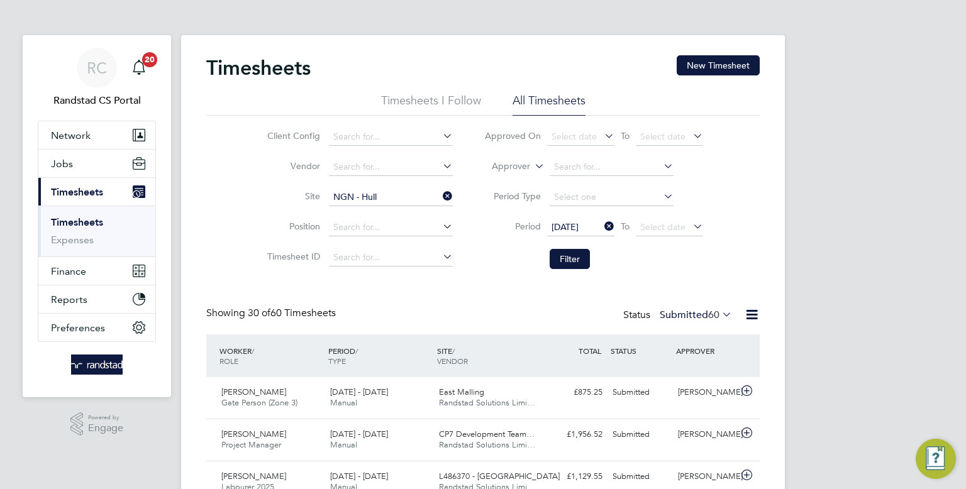
click at [589, 233] on span "[DATE]" at bounding box center [580, 227] width 67 height 17
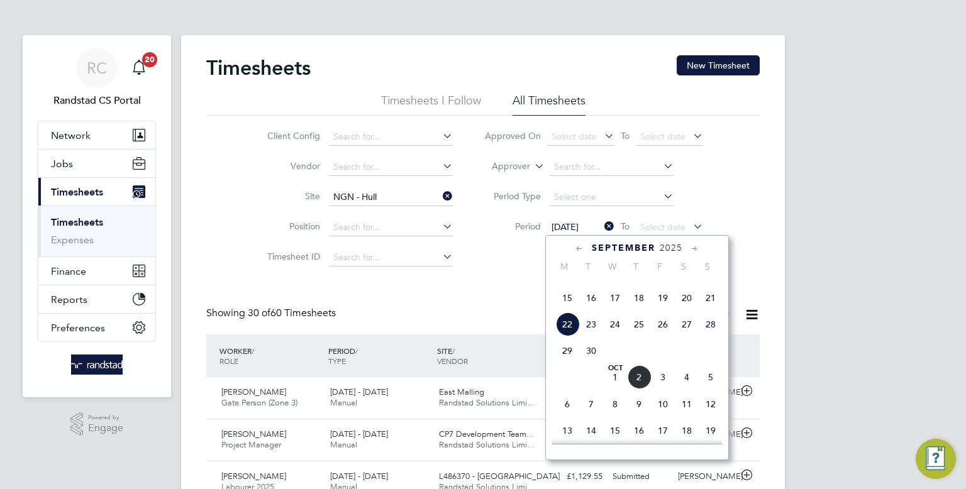
click at [567, 310] on span "15" at bounding box center [567, 298] width 24 height 24
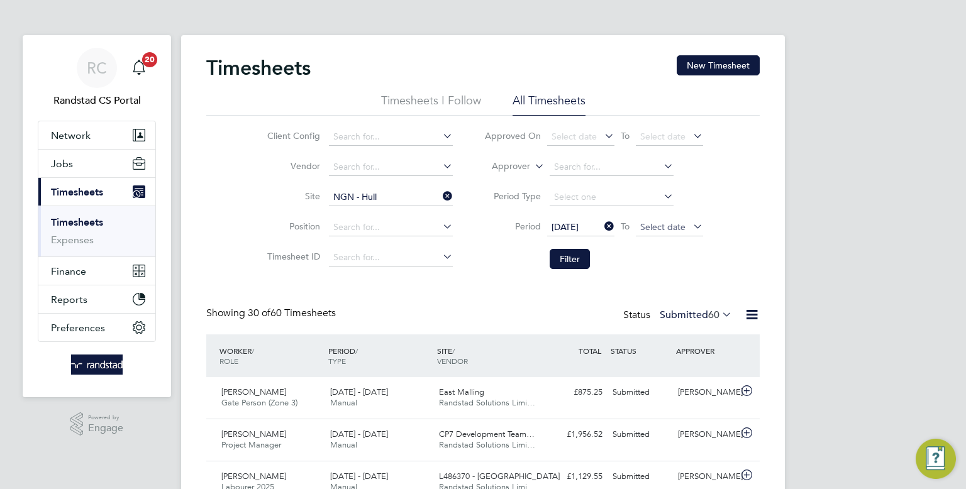
click at [643, 232] on span "Select date" at bounding box center [669, 227] width 67 height 17
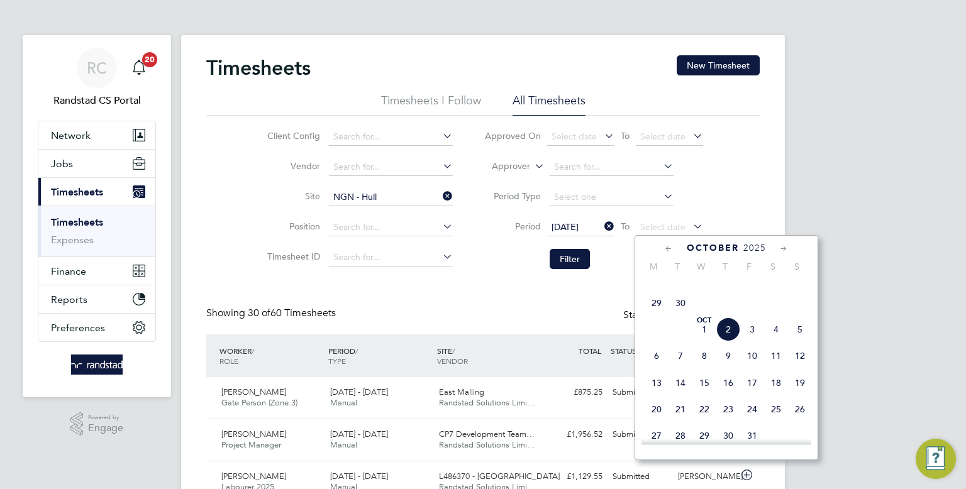
click at [676, 315] on span "30" at bounding box center [680, 303] width 24 height 24
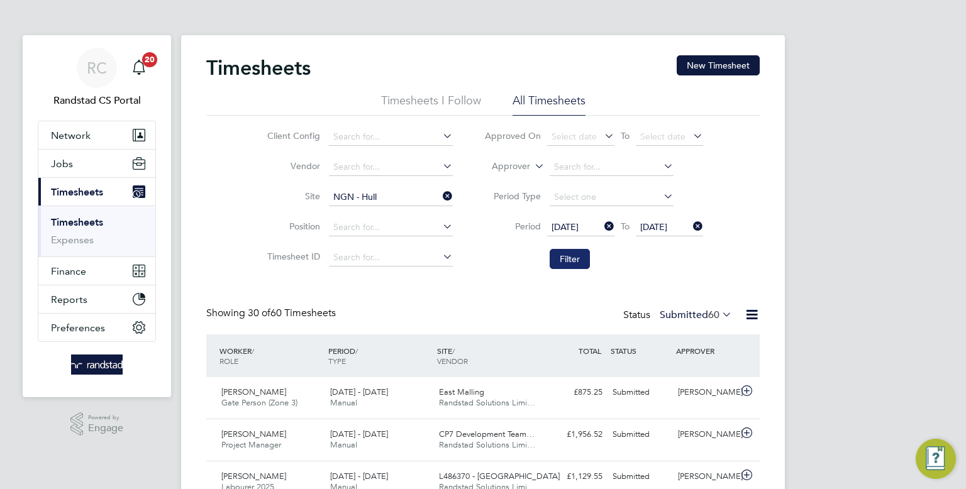
click at [585, 260] on button "Filter" at bounding box center [570, 259] width 40 height 20
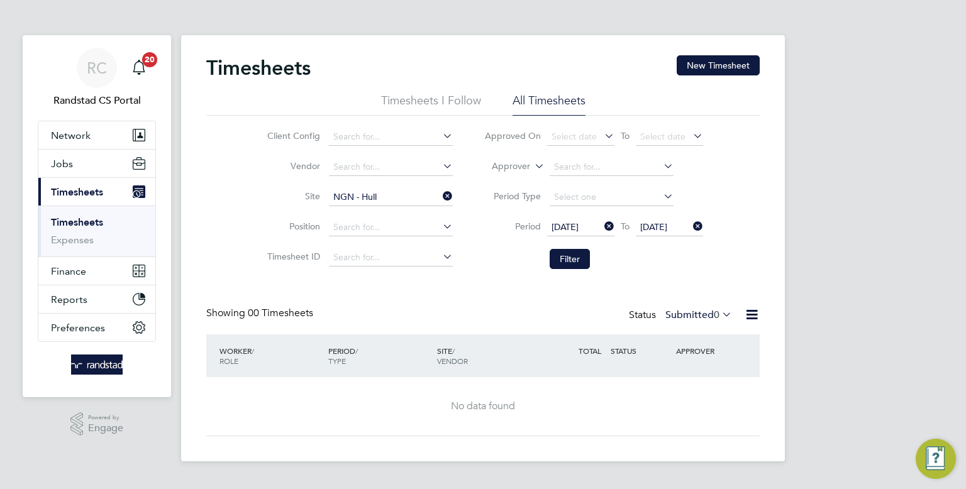
click at [96, 218] on link "Timesheets" at bounding box center [77, 222] width 52 height 12
click at [440, 199] on icon at bounding box center [440, 196] width 0 height 18
click at [353, 195] on input at bounding box center [391, 198] width 124 height 18
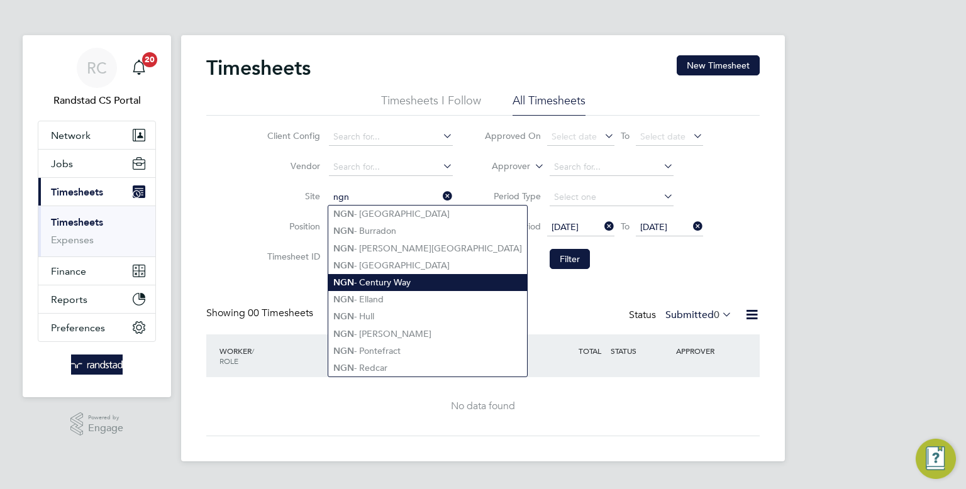
click at [363, 286] on li "NGN - Century Way" at bounding box center [427, 282] width 199 height 17
type input "NGN - Century Way"
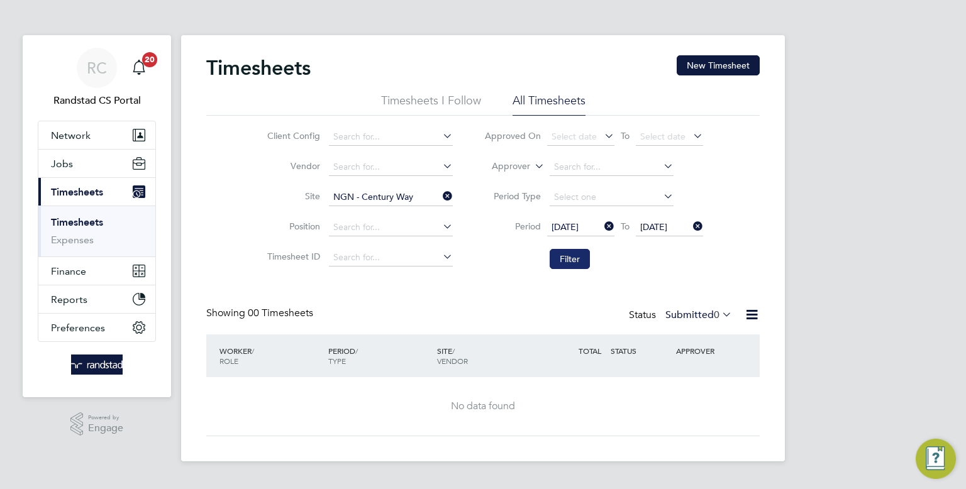
click at [571, 262] on button "Filter" at bounding box center [570, 259] width 40 height 20
click at [409, 205] on div "Timesheets New Timesheet Timesheets I Follow All Timesheets Client Config Vendo…" at bounding box center [483, 248] width 604 height 426
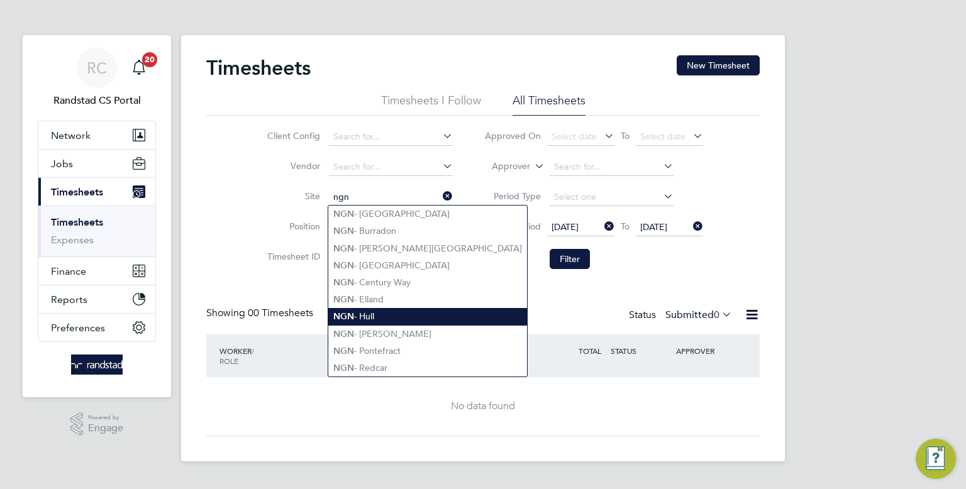
click at [393, 309] on li "NGN - Hull" at bounding box center [427, 316] width 199 height 17
type input "NGN - Hull"
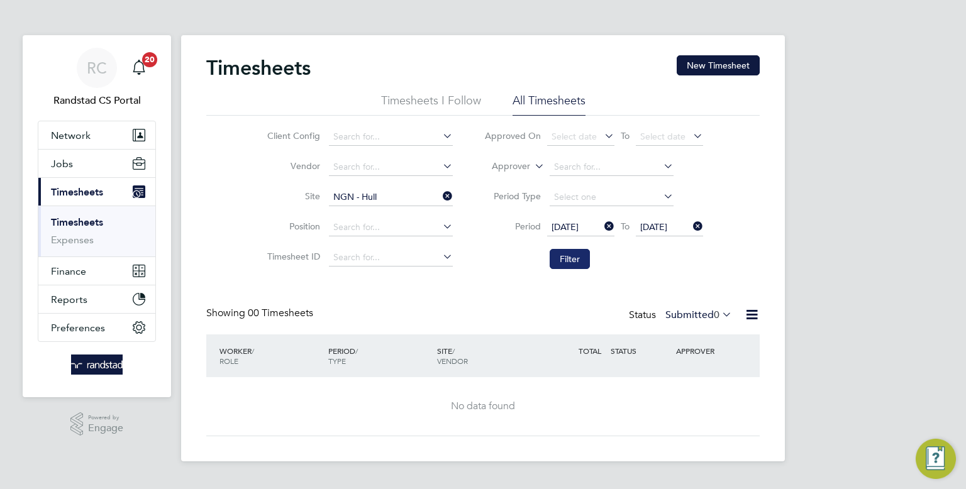
click at [580, 265] on button "Filter" at bounding box center [570, 259] width 40 height 20
click at [582, 241] on li "Period 15 Sep 2025 To 30 Sep 2025" at bounding box center [593, 228] width 250 height 30
click at [583, 236] on div "15 Sep 2025 To 30 Sep 2025" at bounding box center [625, 228] width 156 height 18
click at [585, 231] on span "15 Sep 2025" at bounding box center [580, 227] width 67 height 17
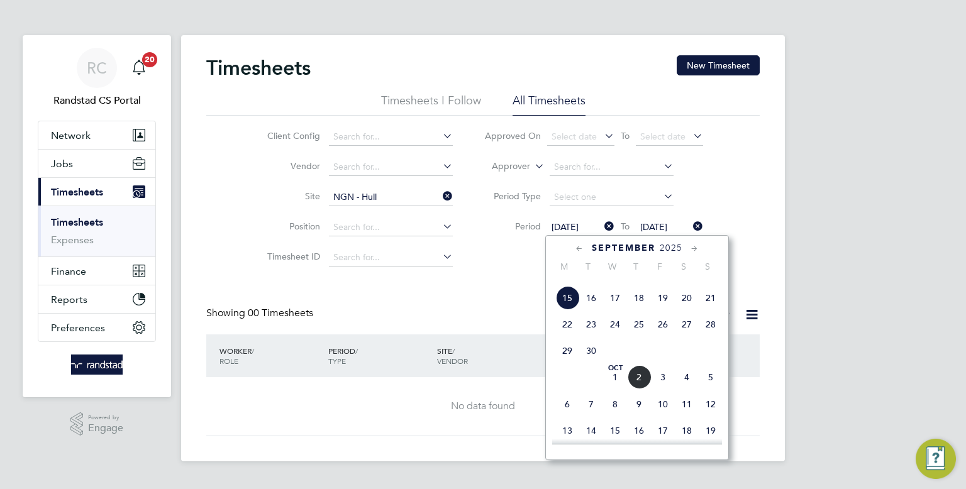
scroll to position [446, 0]
click at [566, 312] on span "8" at bounding box center [567, 300] width 24 height 24
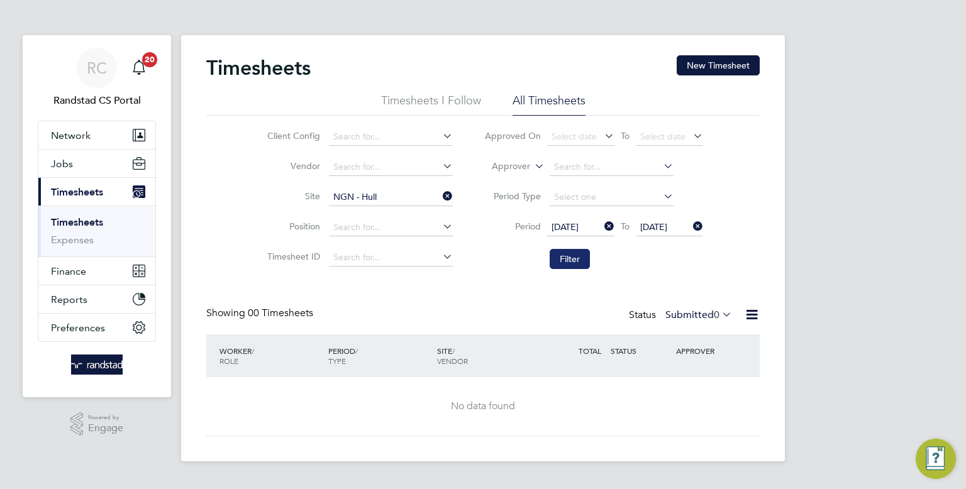
click at [585, 267] on button "Filter" at bounding box center [570, 259] width 40 height 20
click at [667, 231] on span "[DATE]" at bounding box center [653, 226] width 27 height 11
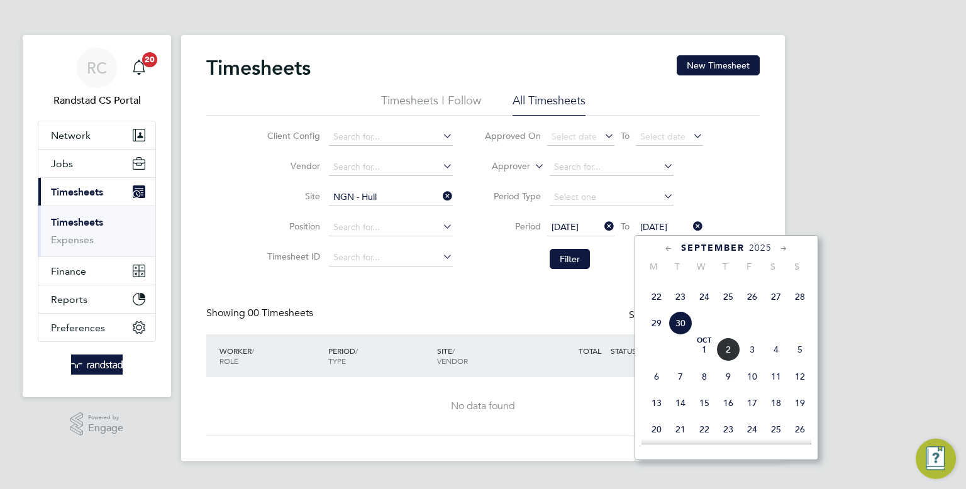
click at [656, 389] on span "6" at bounding box center [656, 377] width 24 height 24
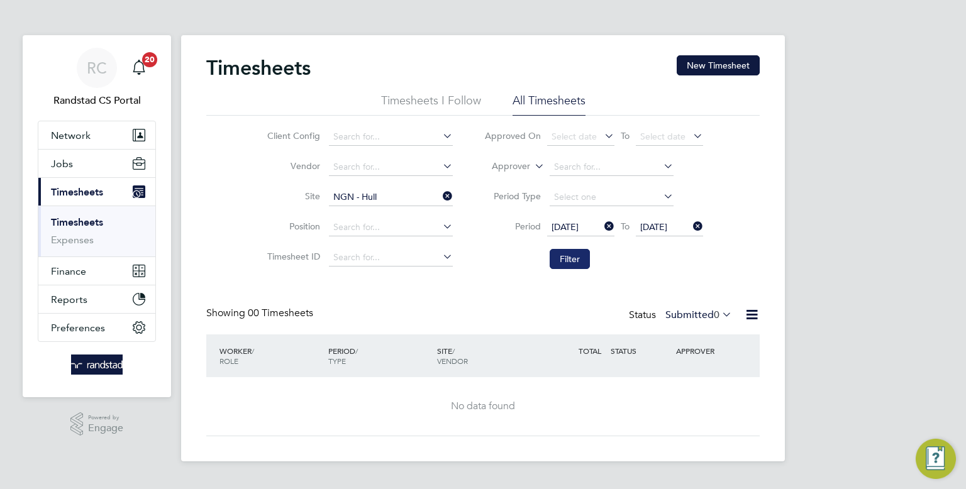
click at [580, 254] on button "Filter" at bounding box center [570, 259] width 40 height 20
